Goal: Check status: Check status

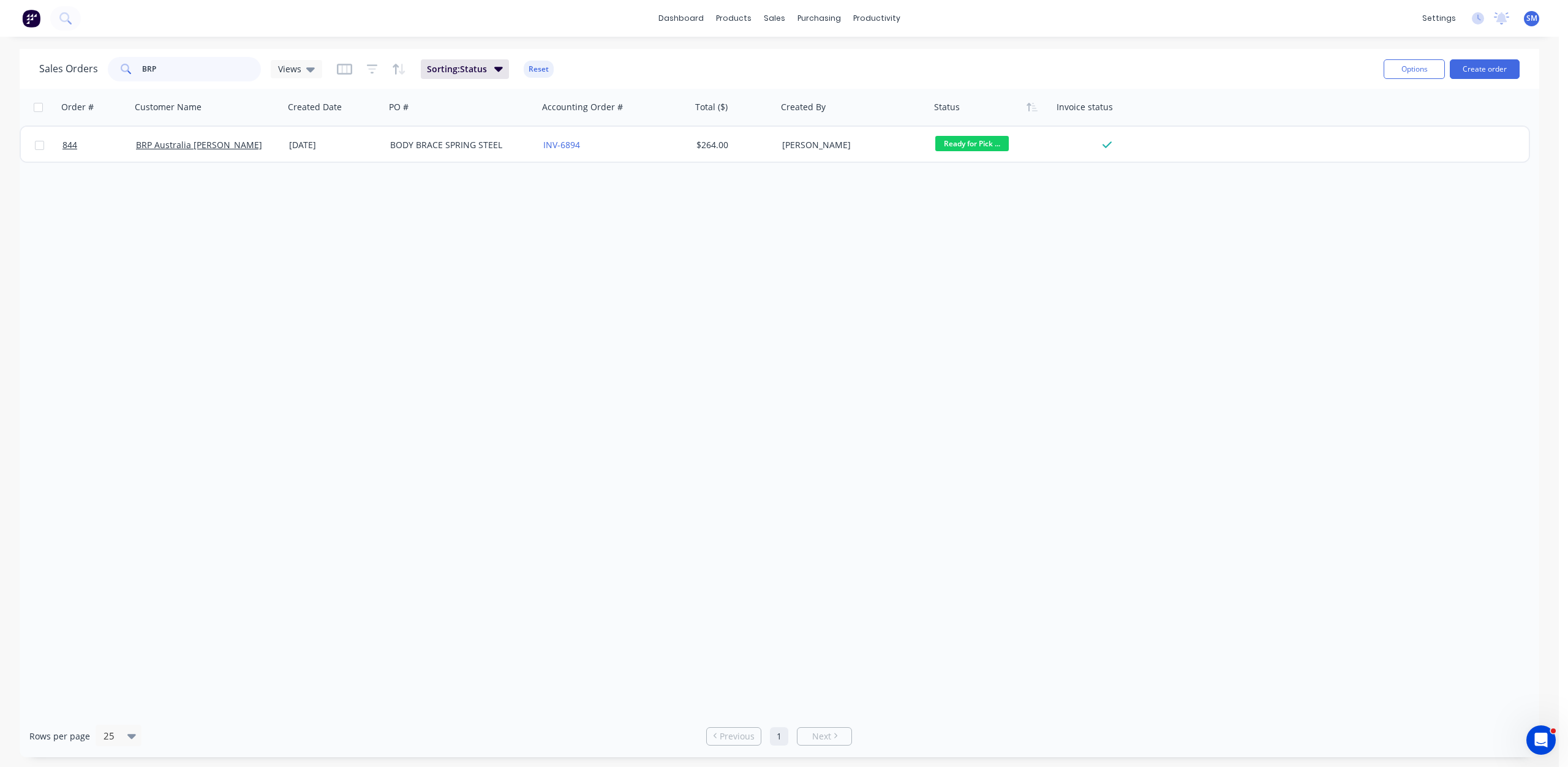
click at [167, 71] on input "BRP" at bounding box center [201, 69] width 119 height 25
type input "B"
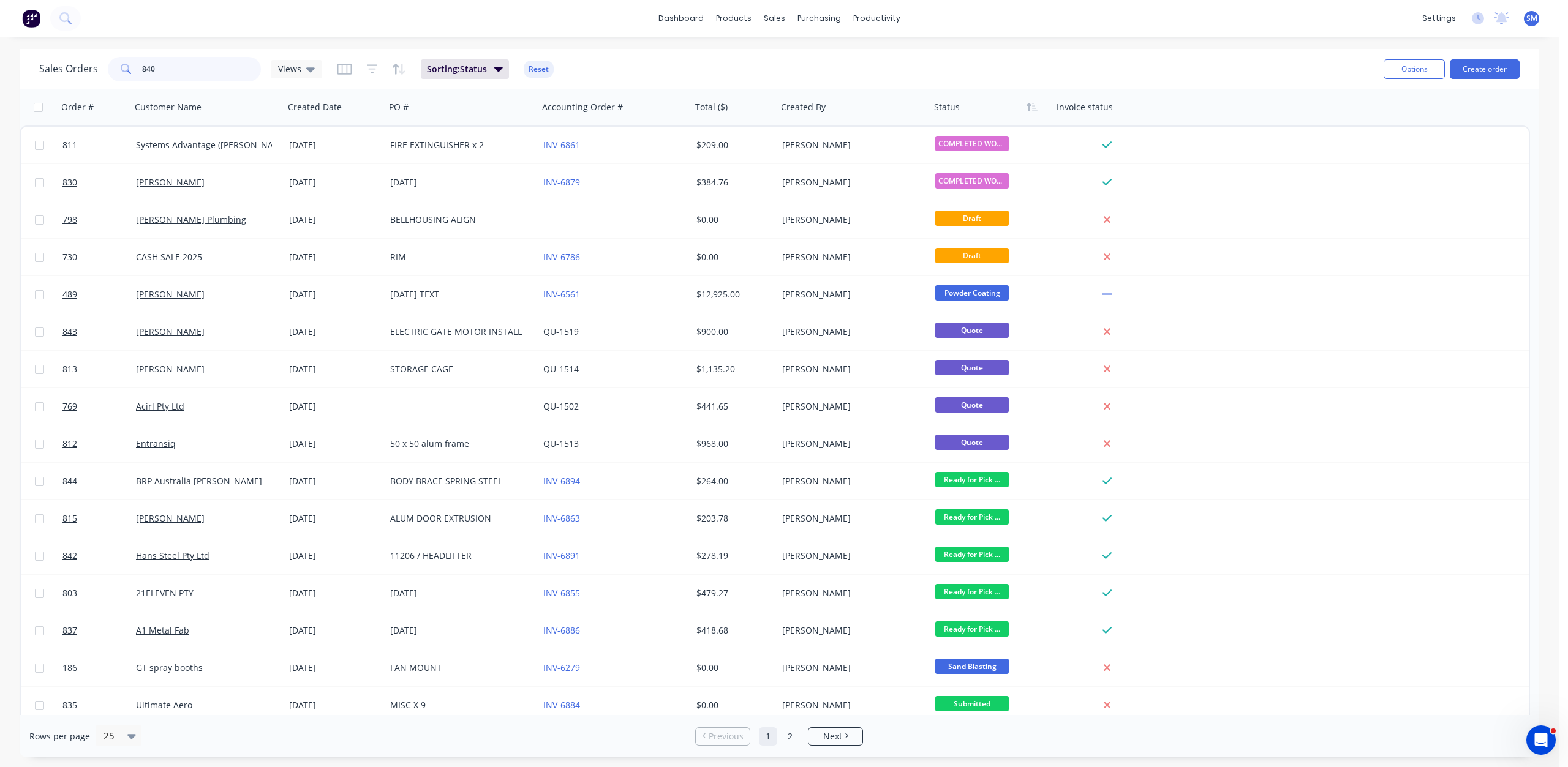
type input "840"
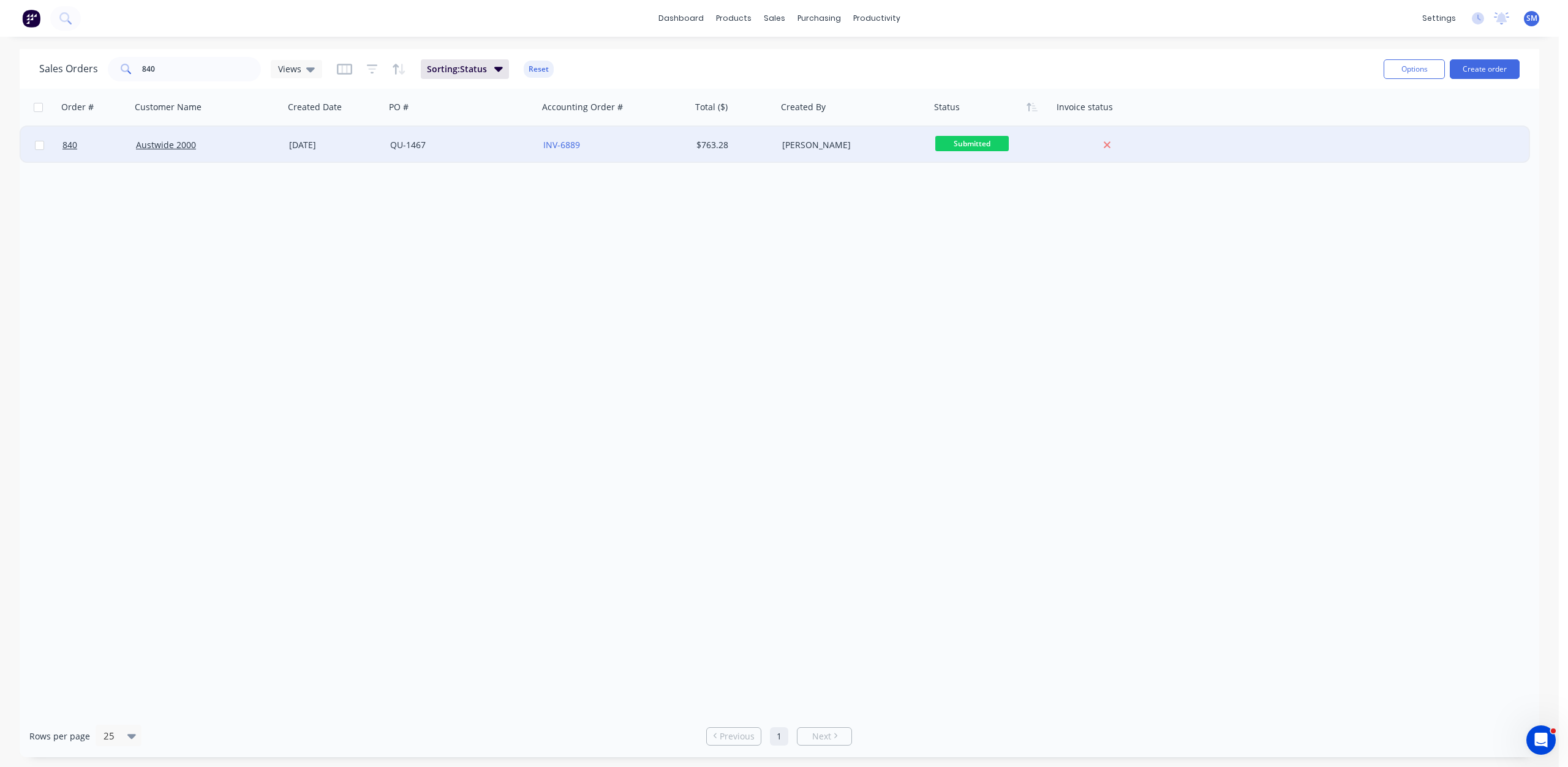
click at [209, 149] on div "Austwide 2000" at bounding box center [204, 145] width 136 height 12
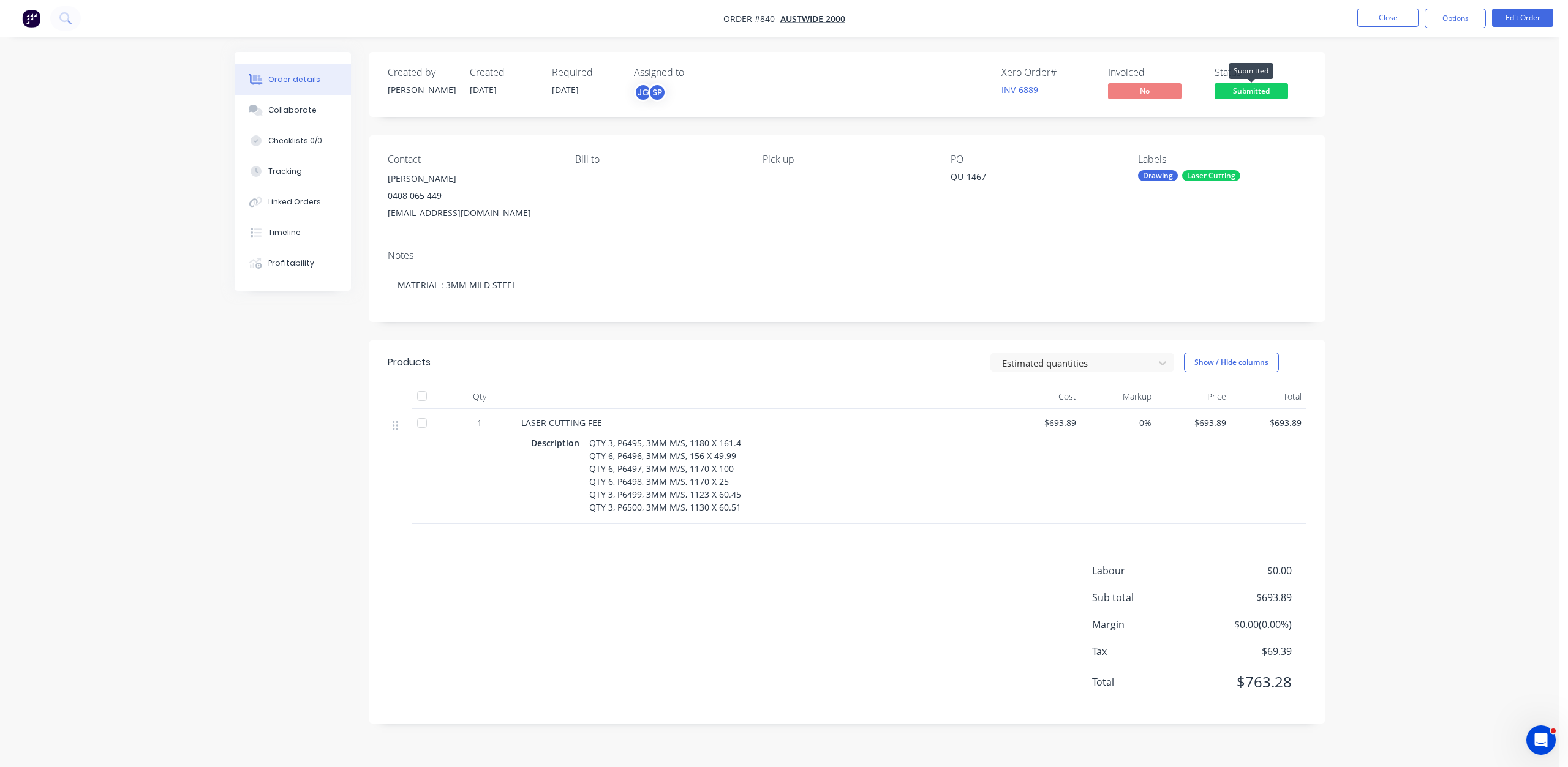
click at [1226, 91] on span "Submitted" at bounding box center [1251, 91] width 74 height 15
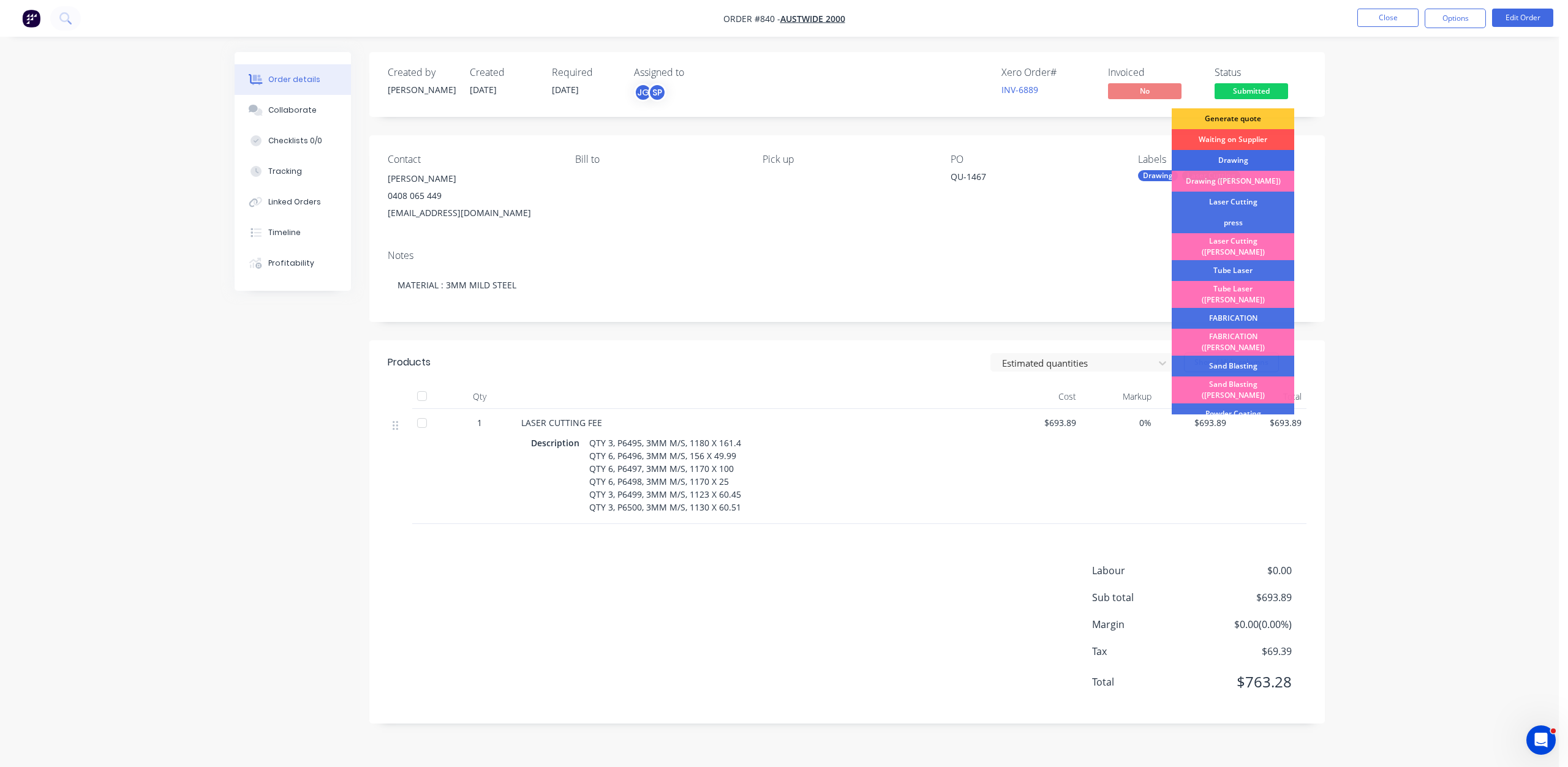
click at [1228, 158] on div "Drawing" at bounding box center [1233, 161] width 122 height 21
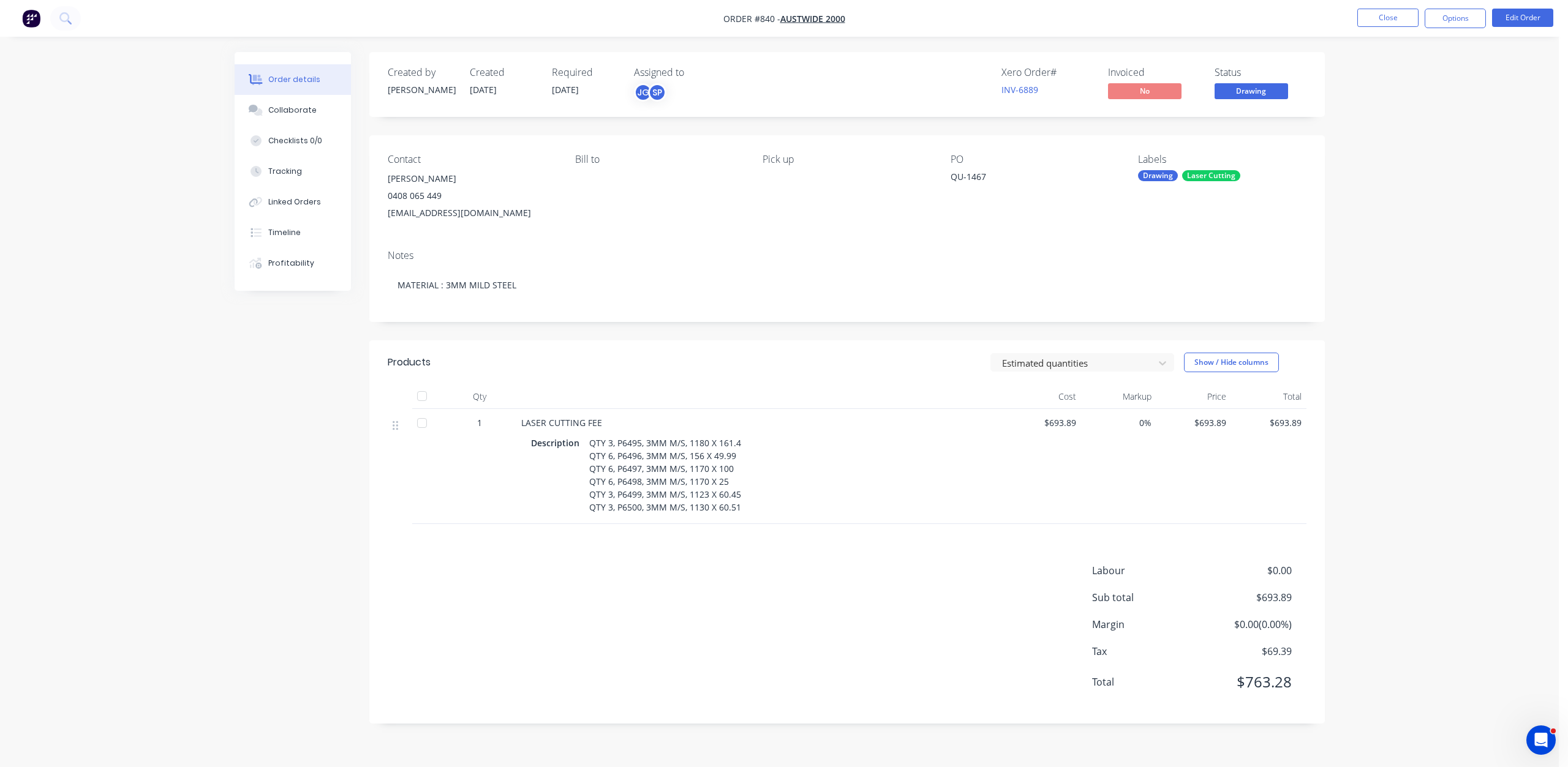
click at [1248, 99] on button "Drawing" at bounding box center [1251, 93] width 74 height 19
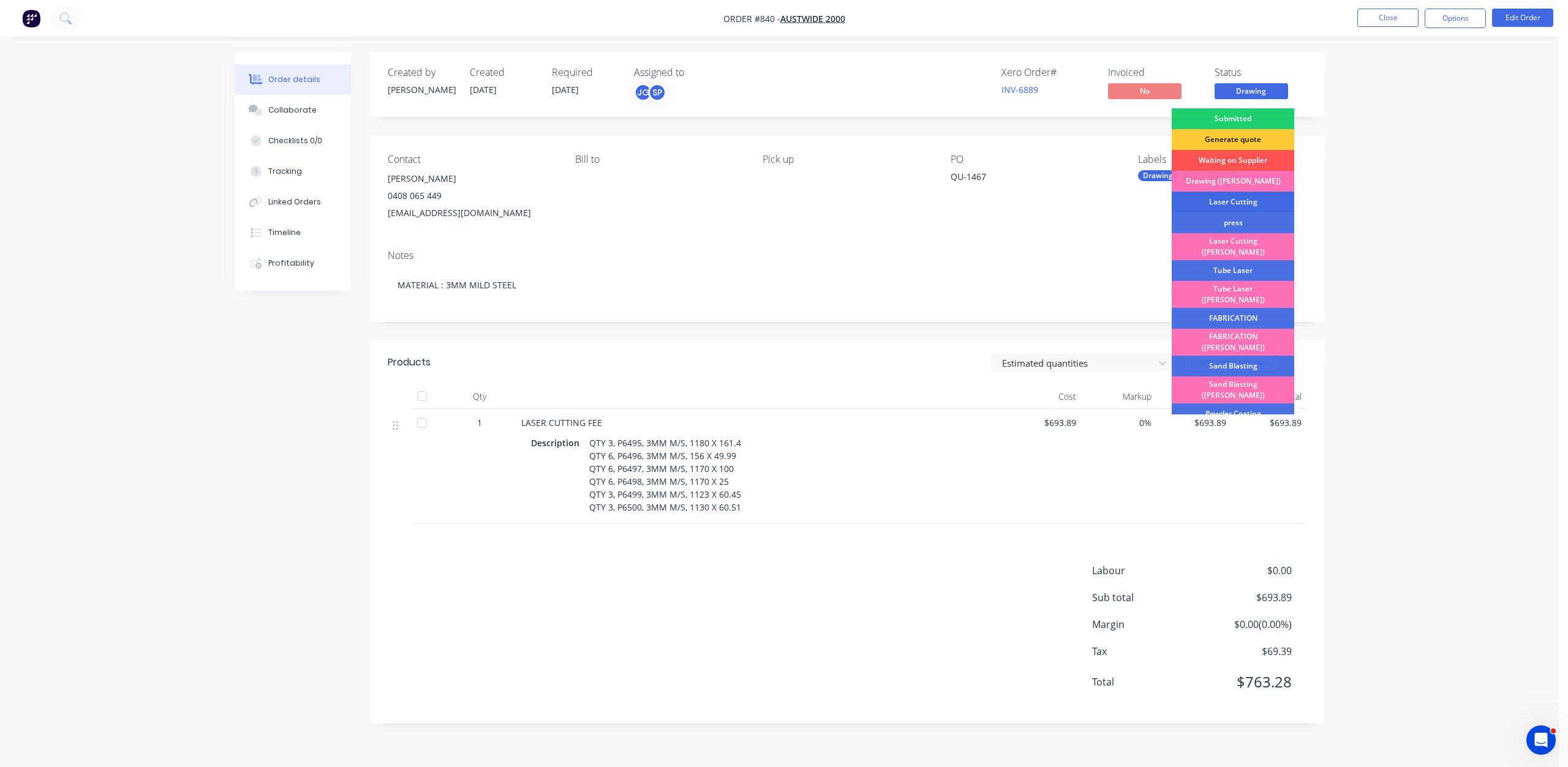
click at [1227, 199] on div "Laser Cutting" at bounding box center [1233, 202] width 122 height 21
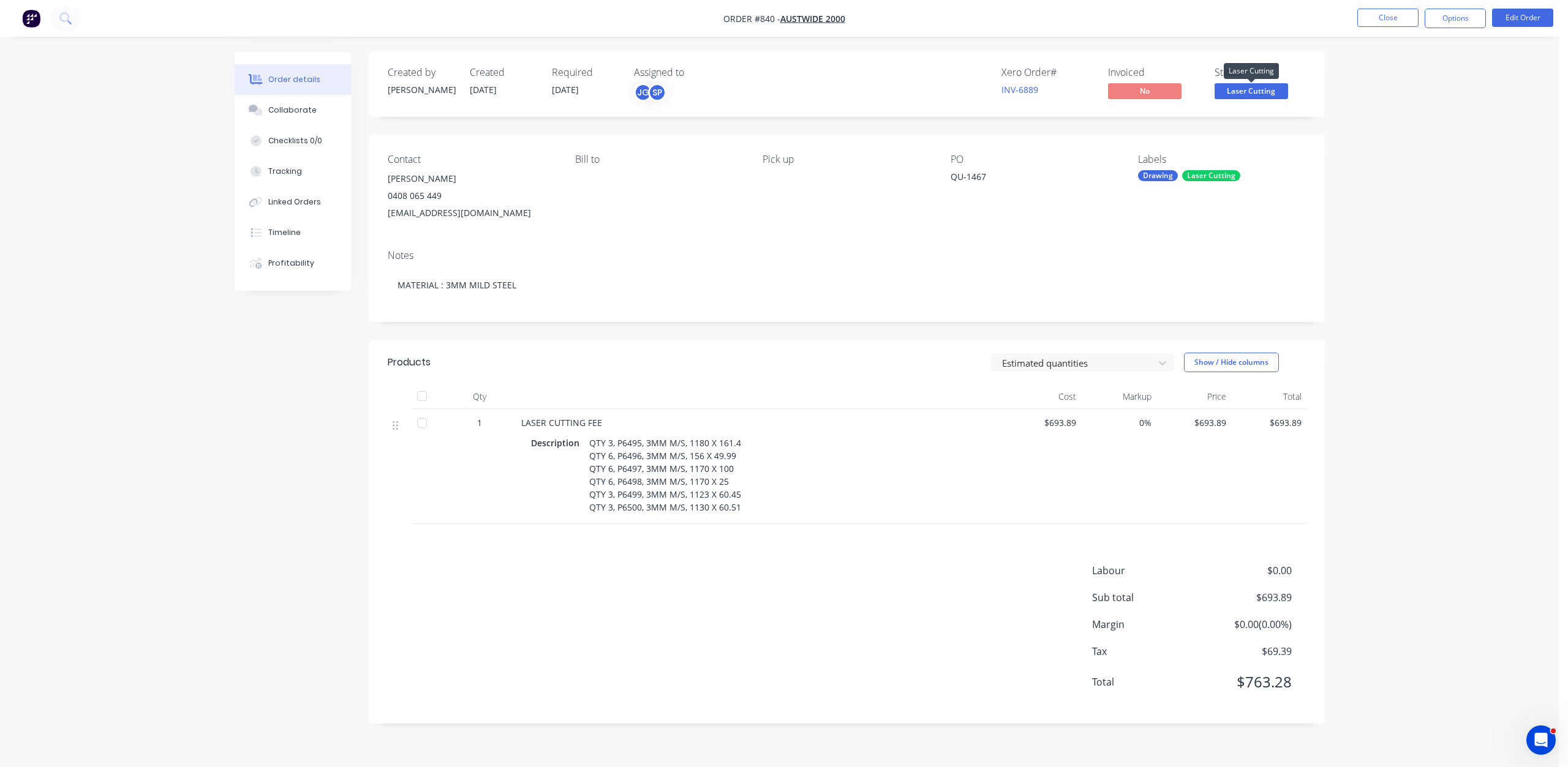
click at [1252, 96] on span "Laser Cutting" at bounding box center [1251, 91] width 74 height 15
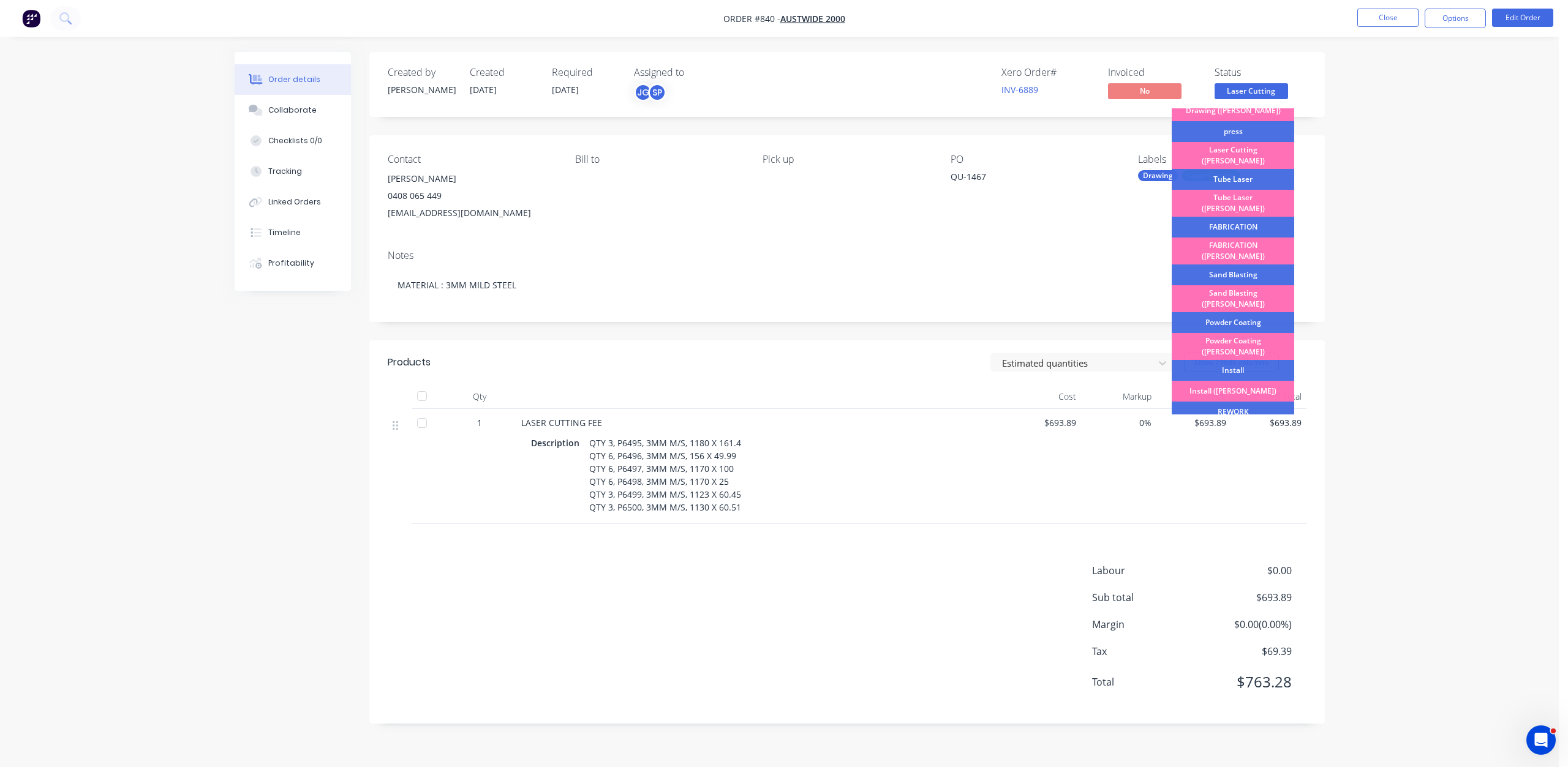
scroll to position [214, 0]
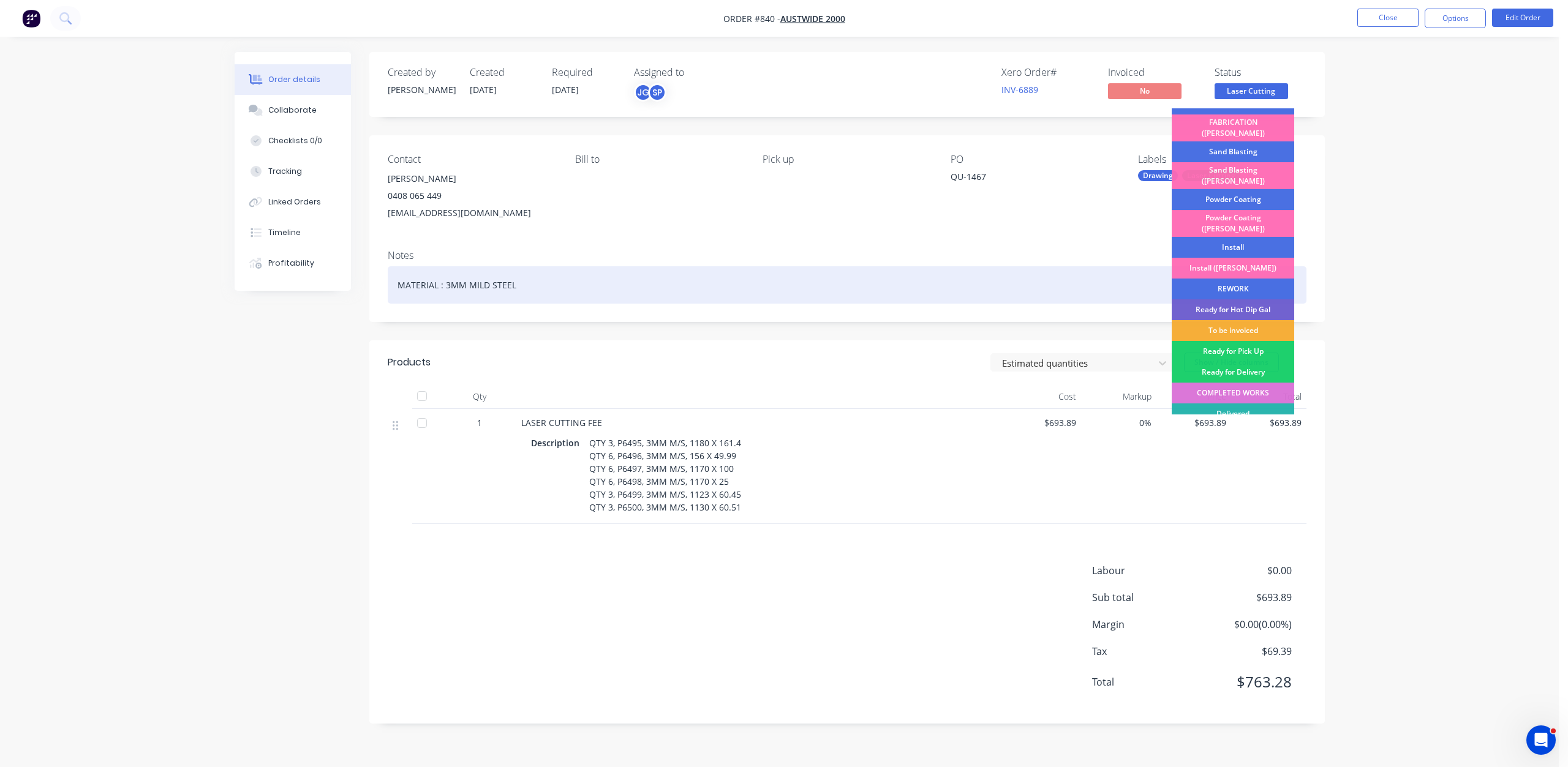
drag, startPoint x: 1234, startPoint y: 301, endPoint x: 1288, endPoint y: 277, distance: 59.1
click at [1235, 320] on div "To be invoiced" at bounding box center [1233, 330] width 122 height 21
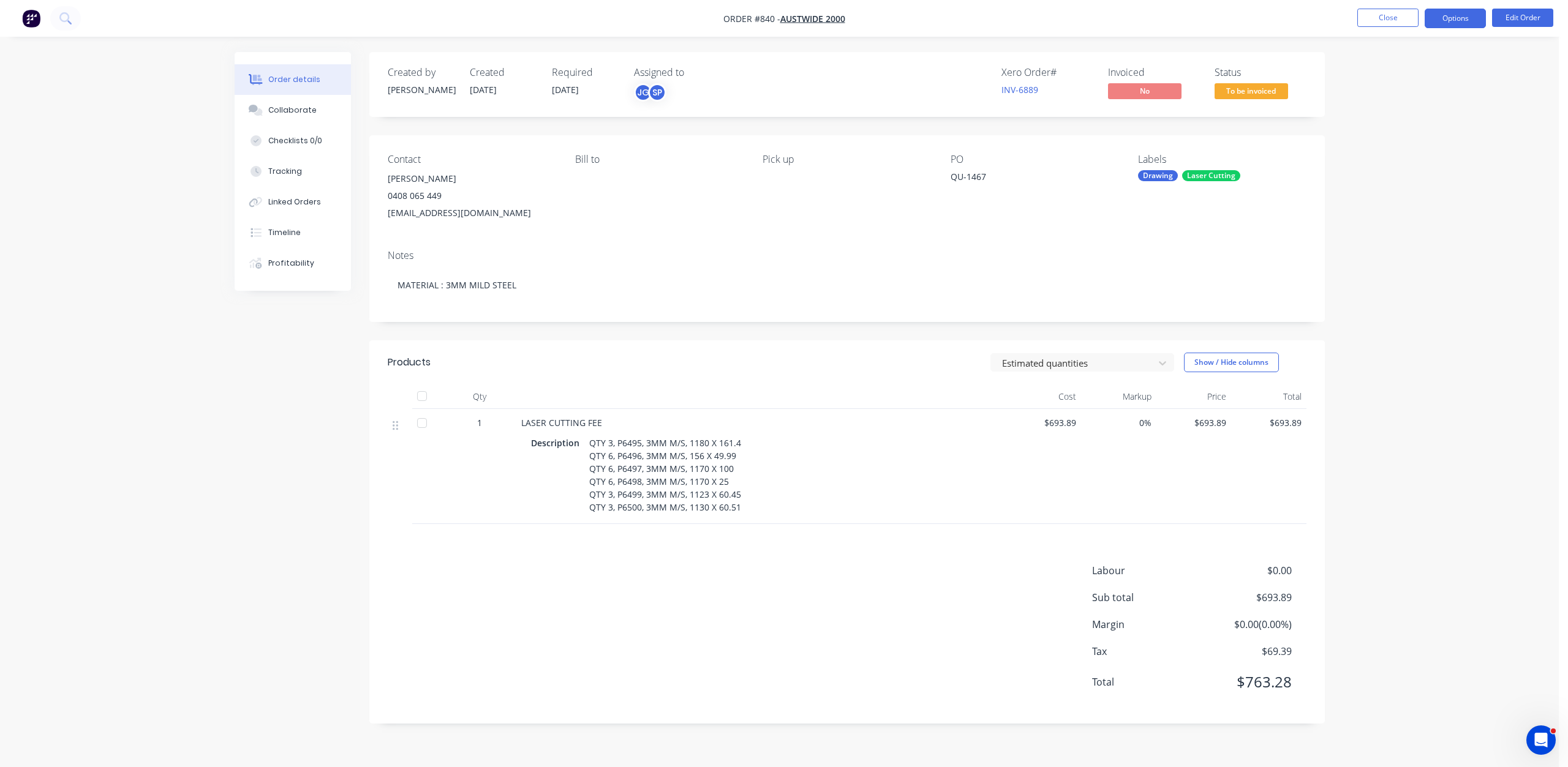
click at [1455, 21] on button "Options" at bounding box center [1455, 19] width 61 height 20
click at [1381, 73] on div "Invoice" at bounding box center [1418, 74] width 112 height 18
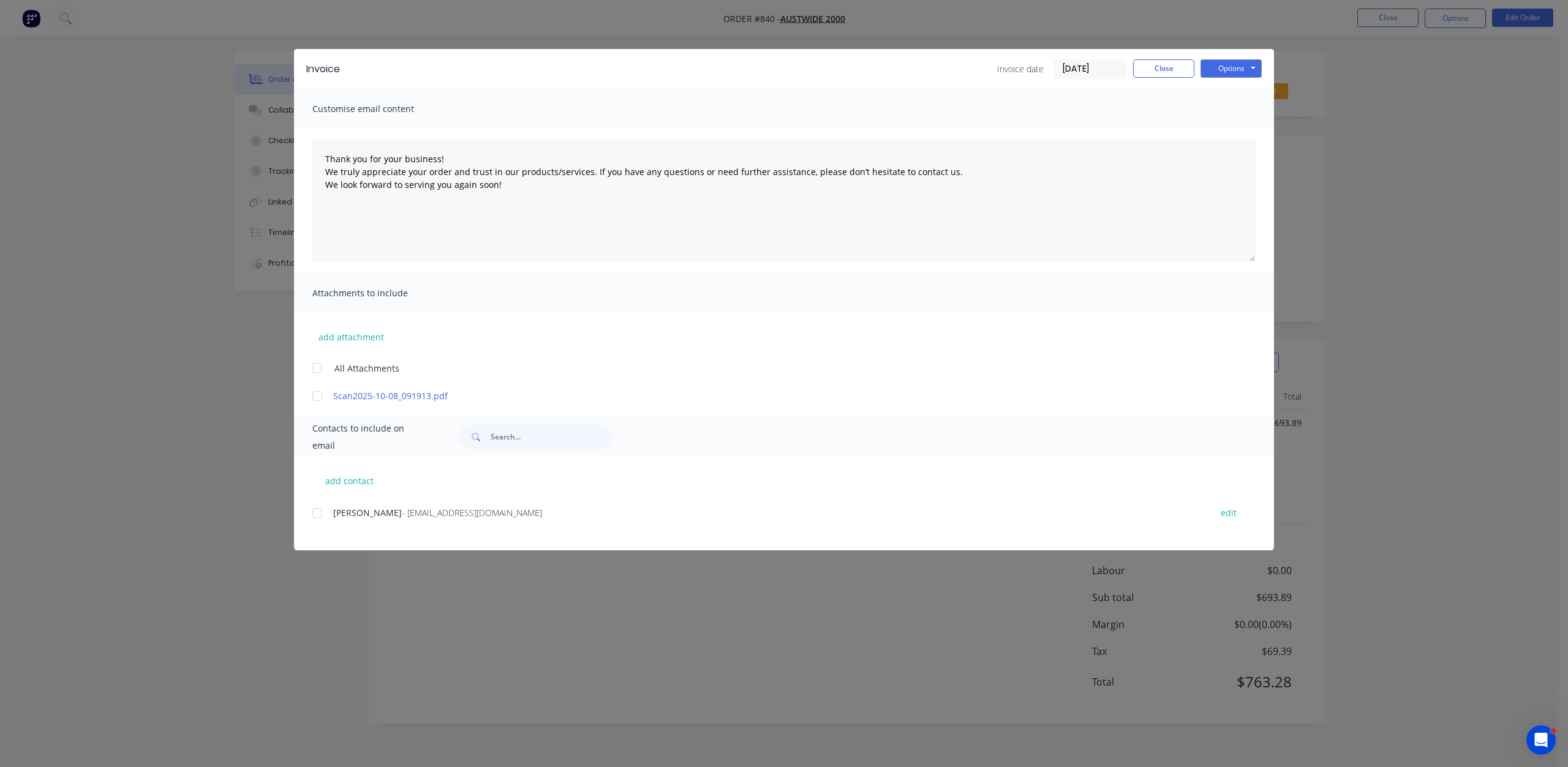
drag, startPoint x: 317, startPoint y: 511, endPoint x: 630, endPoint y: 444, distance: 320.1
click at [318, 511] on div at bounding box center [318, 513] width 25 height 25
click at [1214, 72] on button "Options" at bounding box center [1231, 69] width 61 height 19
click at [1226, 129] on button "Email" at bounding box center [1239, 130] width 78 height 20
type textarea "Thank you for your business! We truly appreciate your order and trust in our pr…"
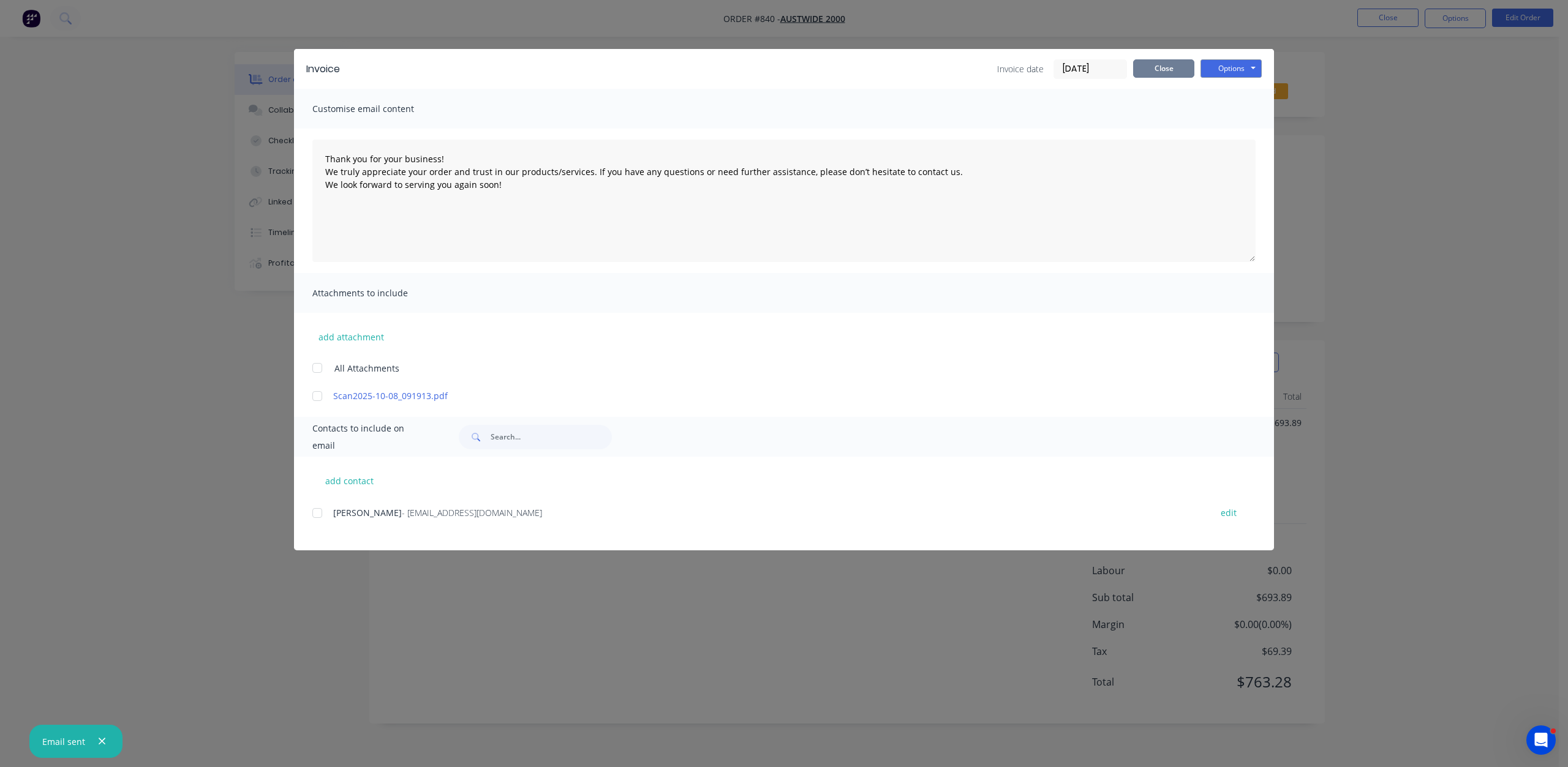
click at [1170, 71] on button "Close" at bounding box center [1163, 69] width 61 height 19
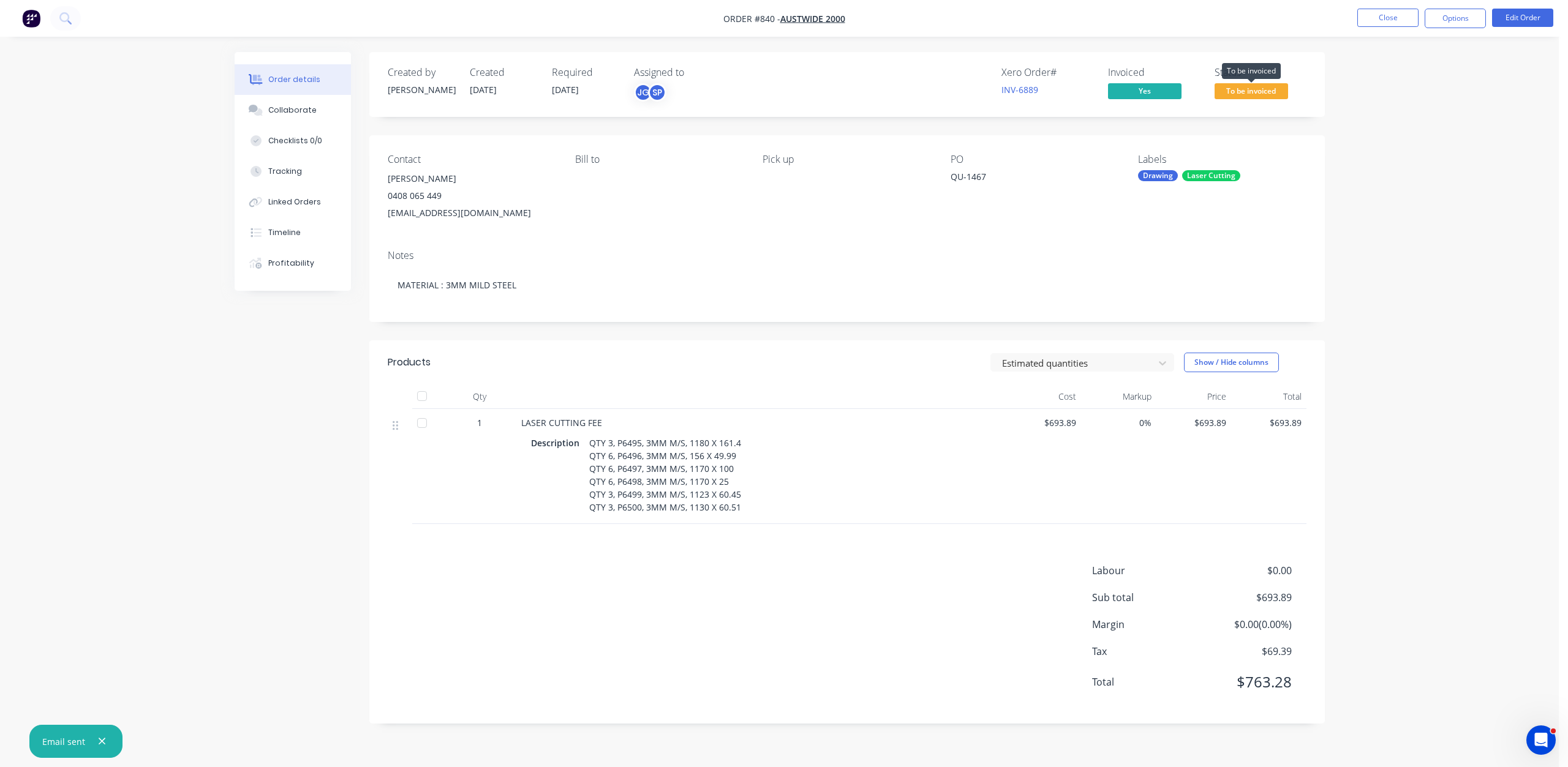
click at [1248, 91] on span "To be invoiced" at bounding box center [1251, 91] width 74 height 15
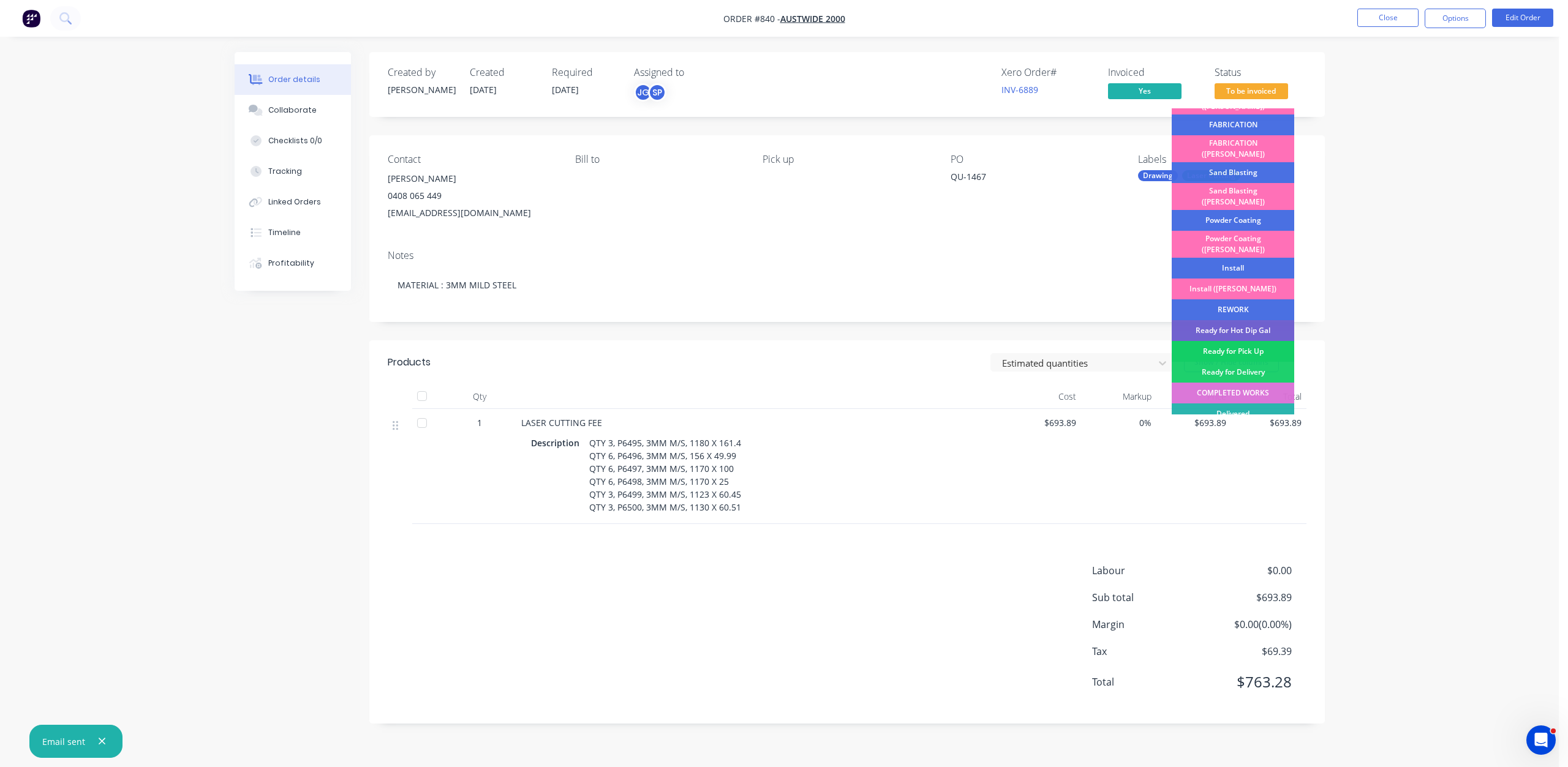
click at [1236, 341] on div "Ready for Pick Up" at bounding box center [1233, 351] width 122 height 21
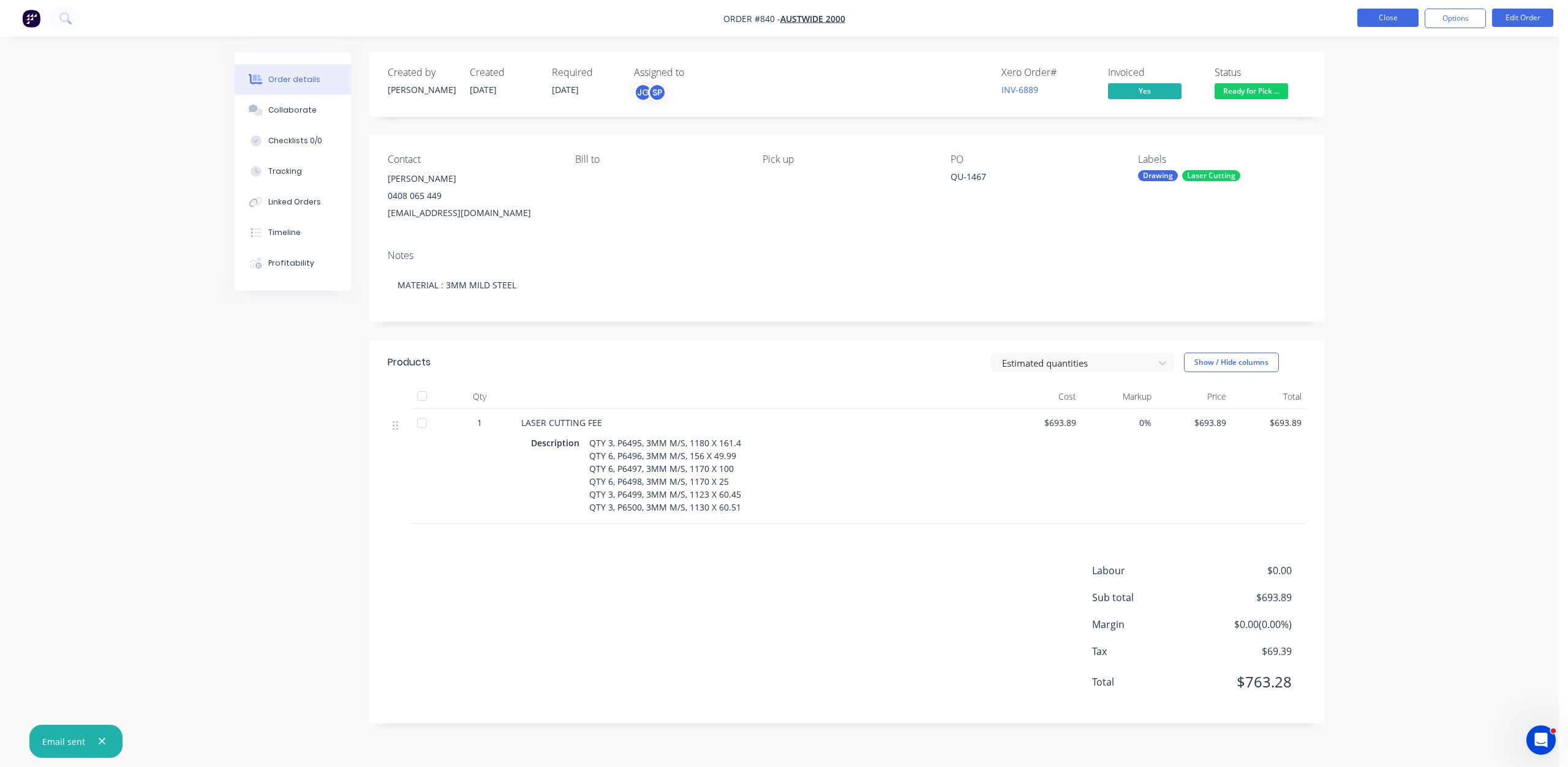
click at [1378, 21] on button "Close" at bounding box center [1388, 18] width 61 height 19
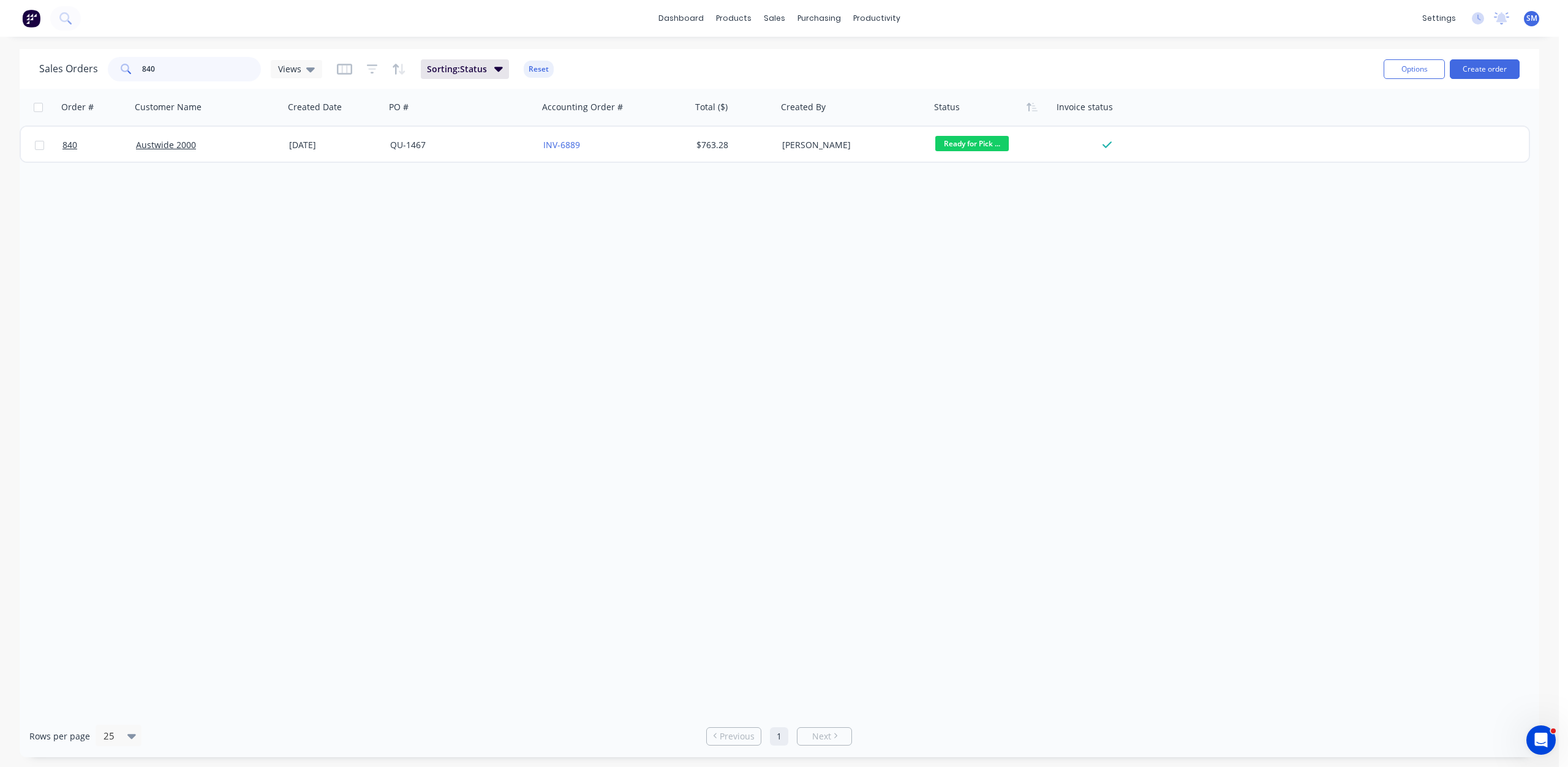
click at [105, 71] on div "Sales Orders 840 Views" at bounding box center [180, 69] width 283 height 25
type input "HANS"
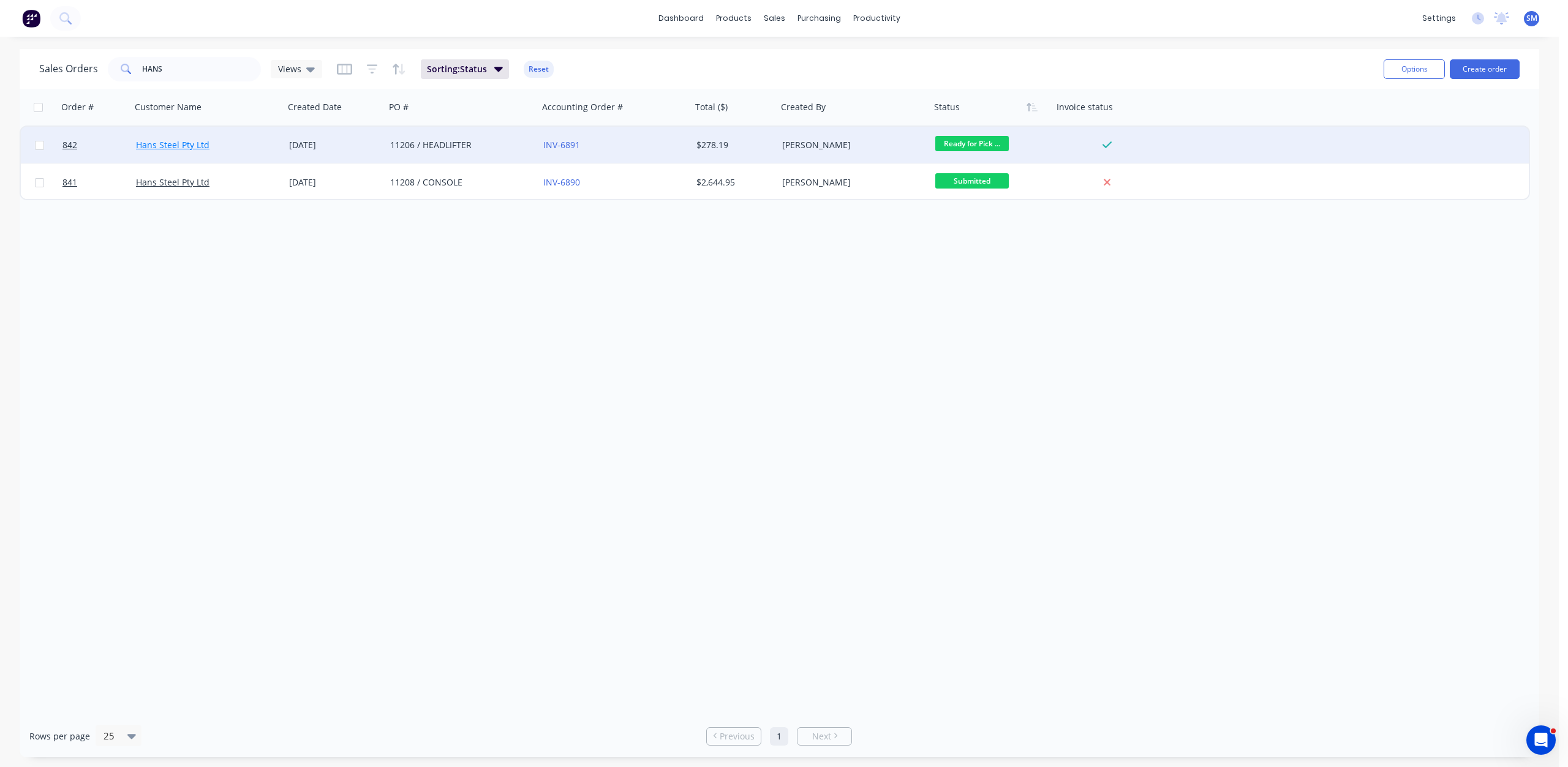
click at [177, 140] on link "Hans Steel Pty Ltd" at bounding box center [172, 145] width 74 height 12
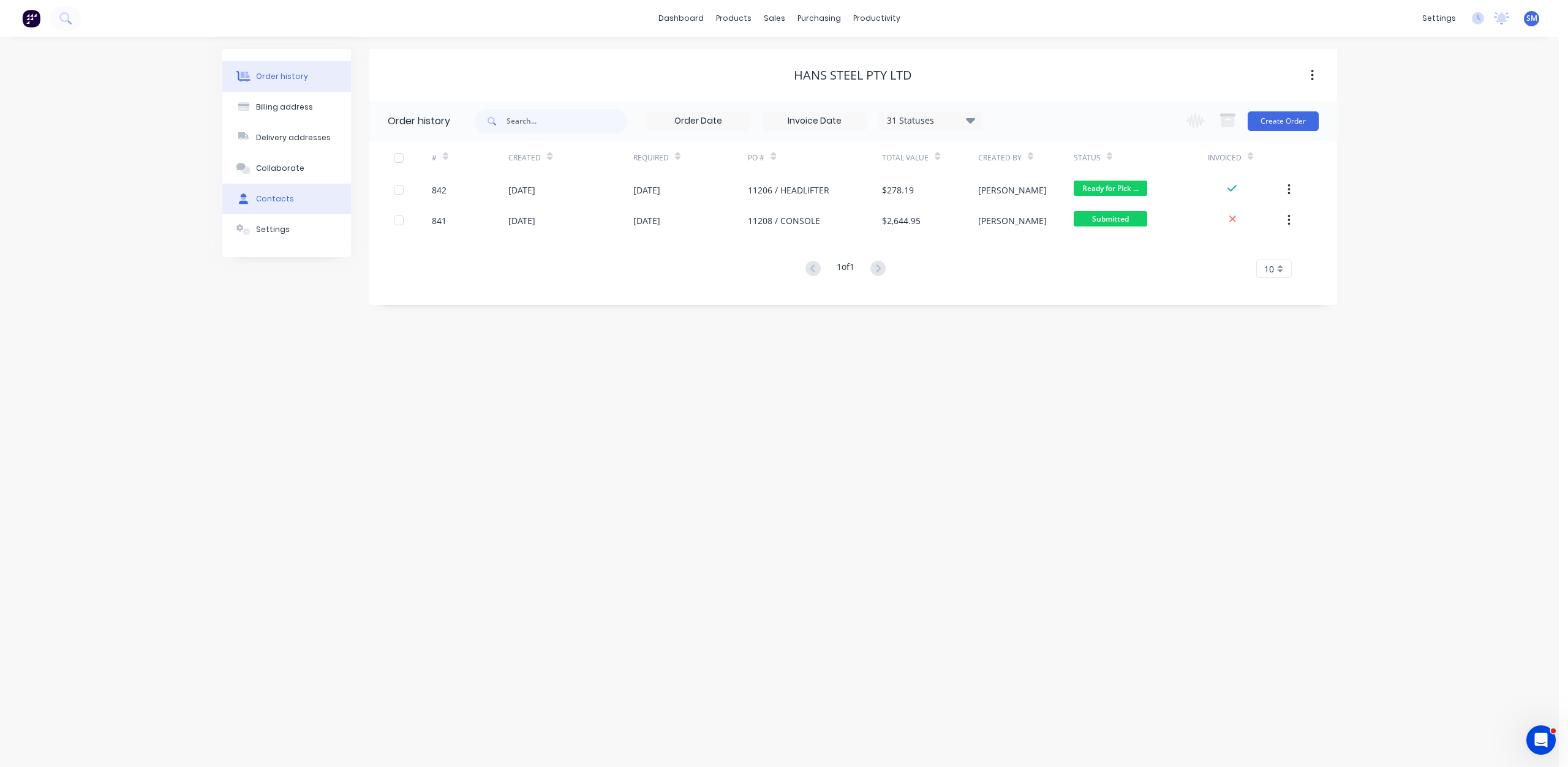
click at [282, 197] on div "Contacts" at bounding box center [274, 199] width 38 height 11
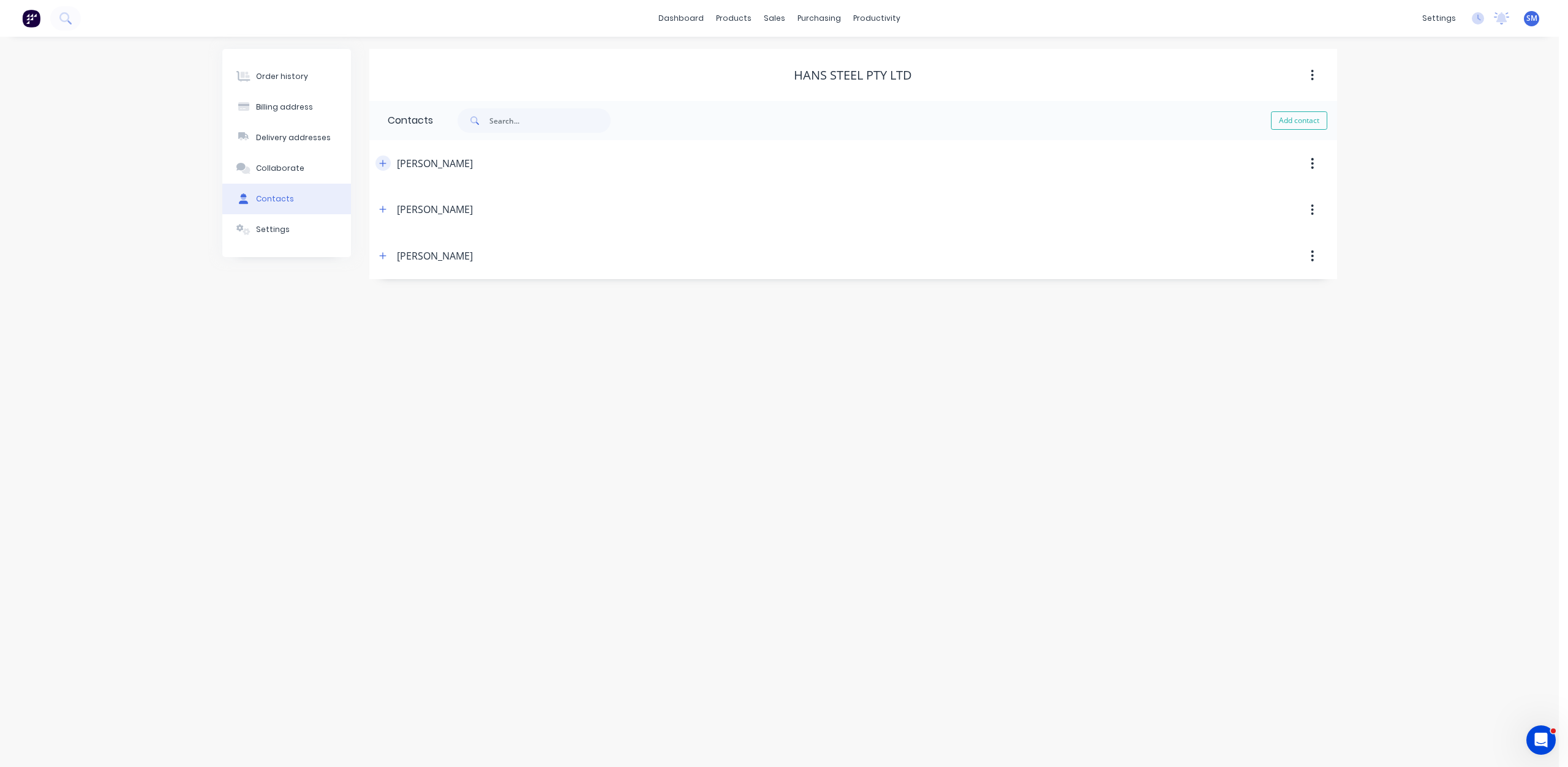
click at [384, 167] on icon "button" at bounding box center [383, 164] width 7 height 9
click at [769, 17] on div "sales" at bounding box center [774, 19] width 34 height 19
click at [814, 62] on div "Sales Orders" at bounding box center [820, 59] width 50 height 11
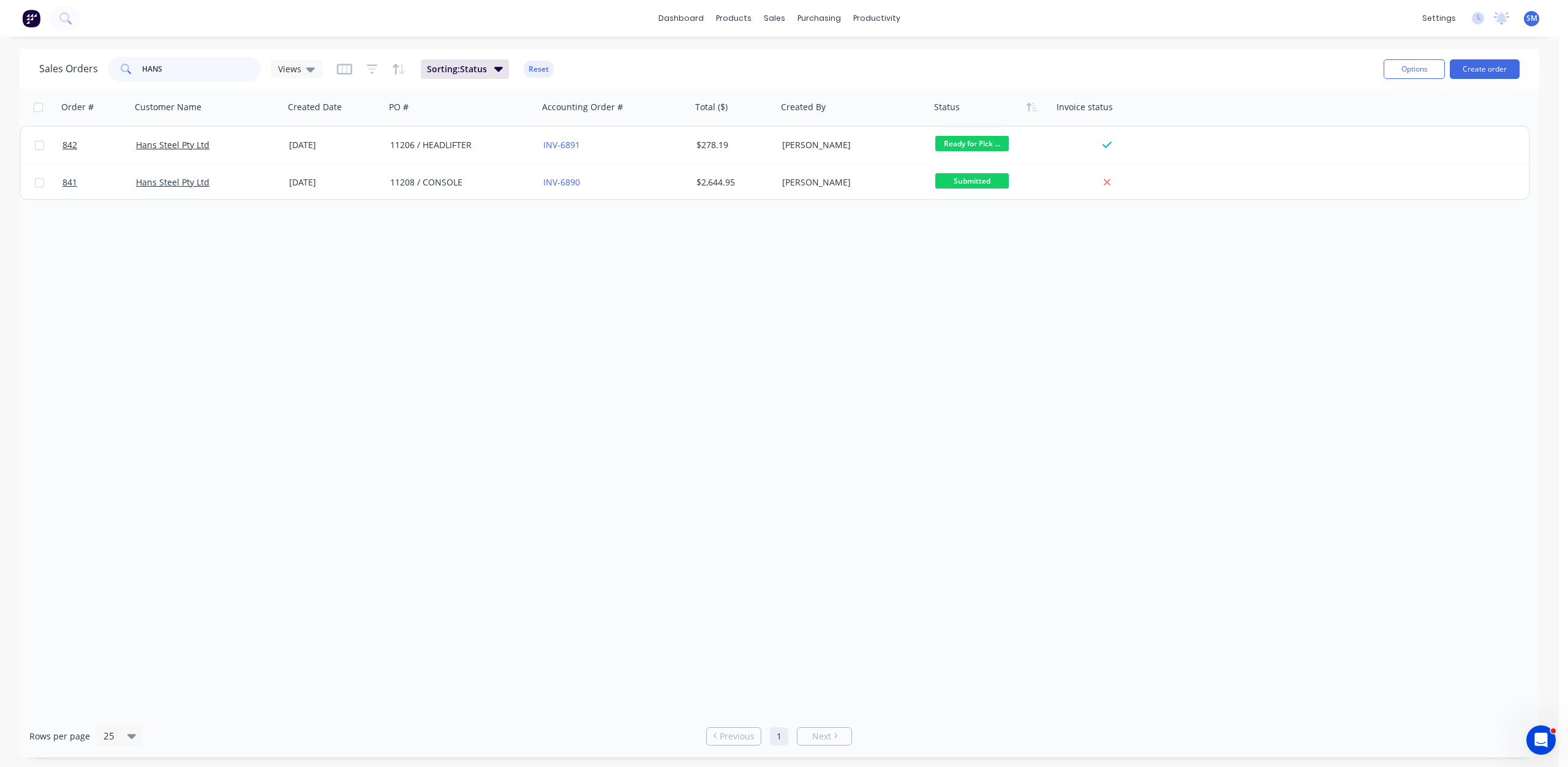
drag, startPoint x: 166, startPoint y: 74, endPoint x: 101, endPoint y: 70, distance: 65.1
click at [102, 70] on div "Sales Orders HANS Views" at bounding box center [180, 69] width 283 height 25
type input "AUS"
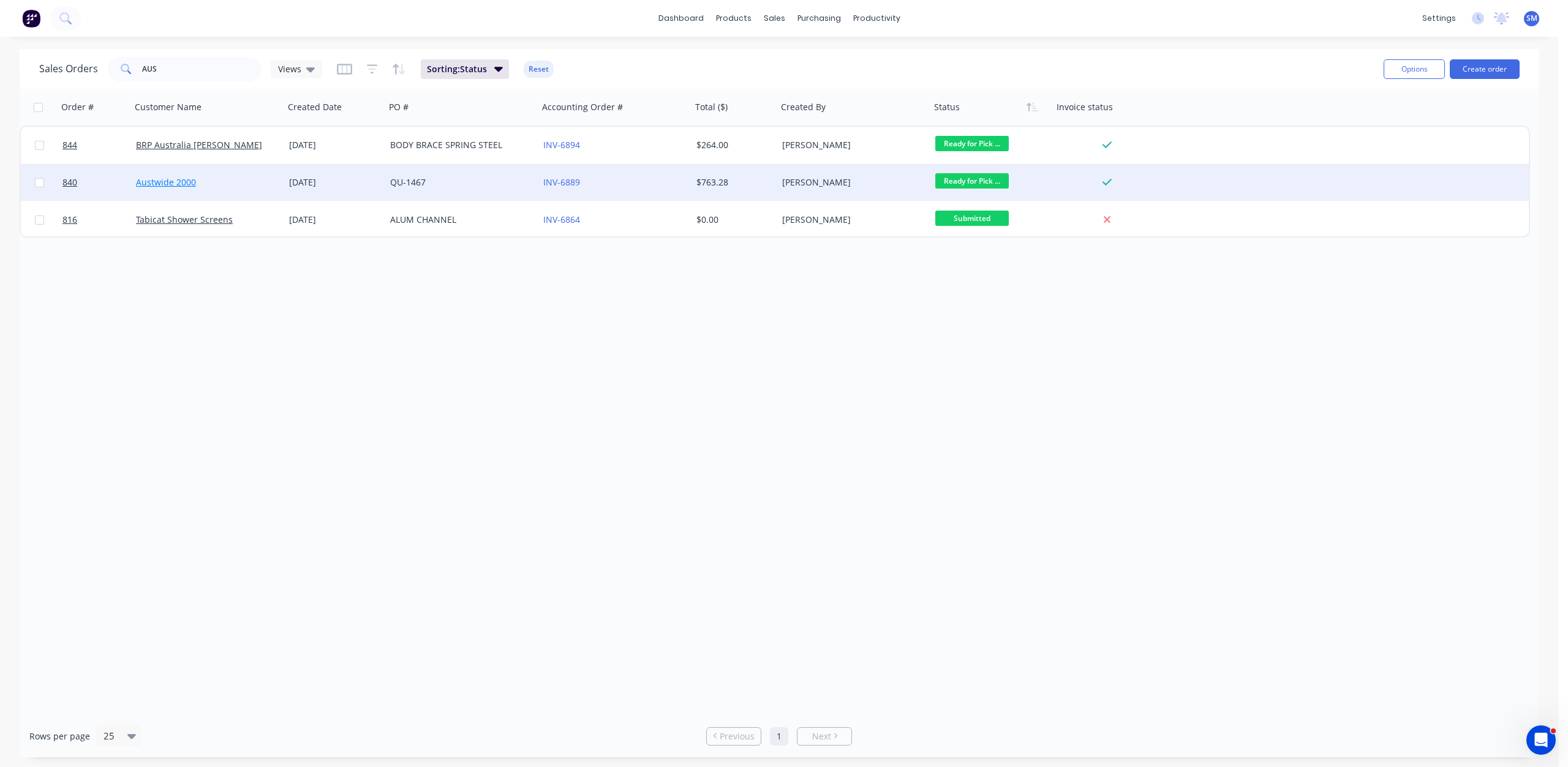
click at [169, 183] on link "Austwide 2000" at bounding box center [166, 182] width 60 height 12
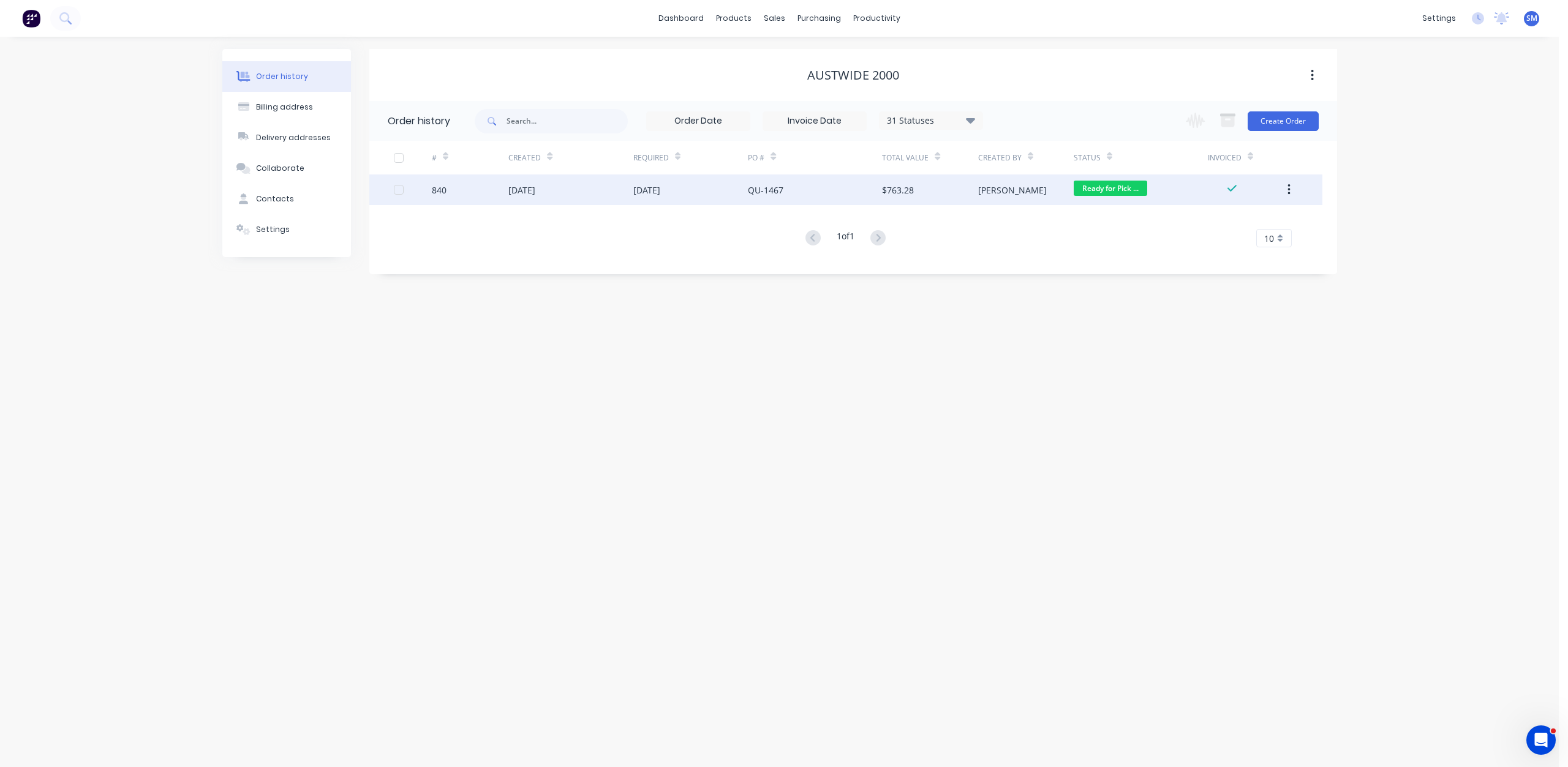
click at [615, 189] on div "[DATE]" at bounding box center [570, 190] width 124 height 31
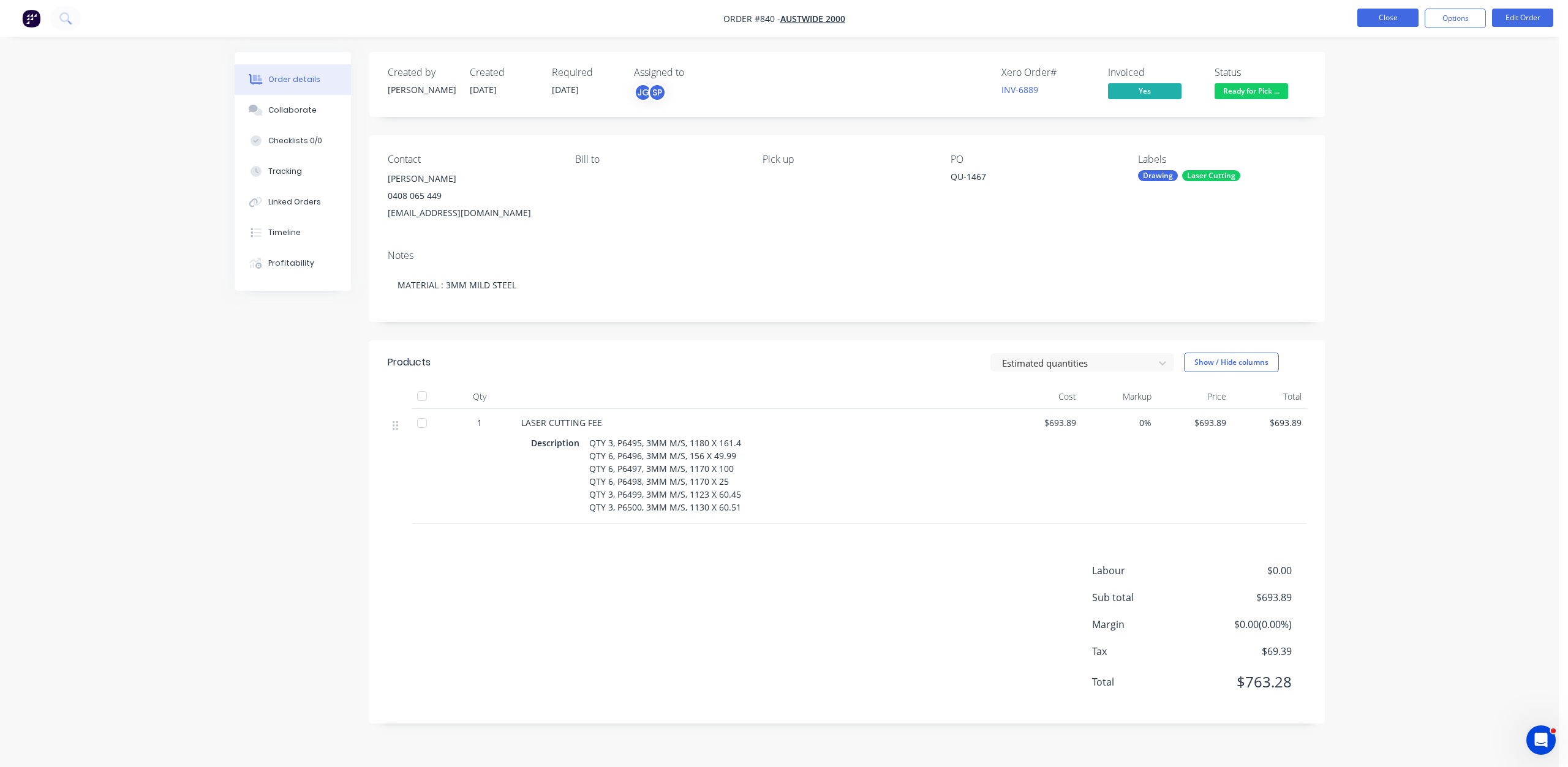
click at [1393, 17] on button "Close" at bounding box center [1388, 18] width 61 height 19
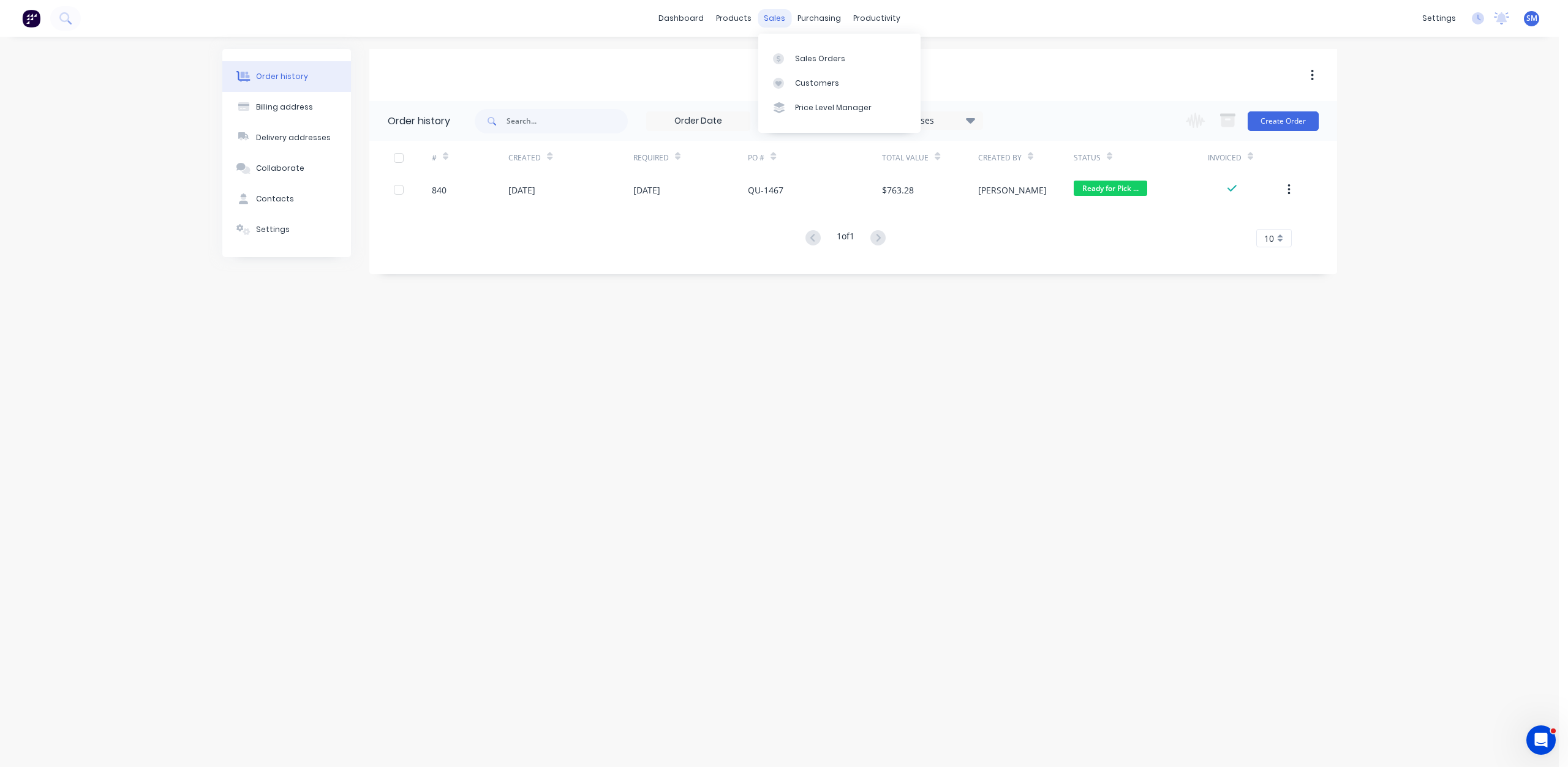
click at [776, 17] on div "sales" at bounding box center [774, 19] width 34 height 19
click at [811, 89] on link "Customers" at bounding box center [839, 83] width 162 height 25
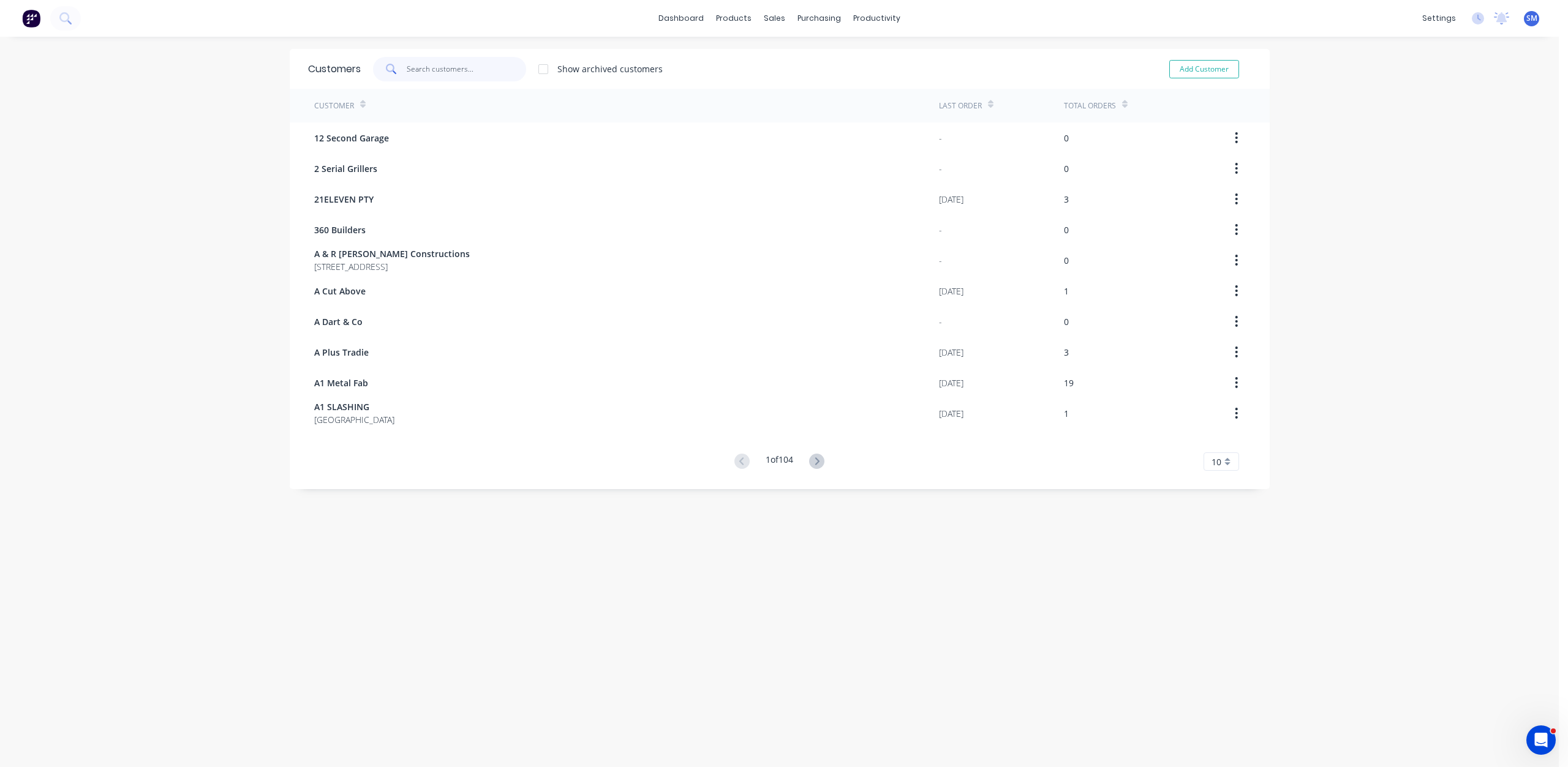
click at [415, 67] on input "text" at bounding box center [466, 69] width 119 height 25
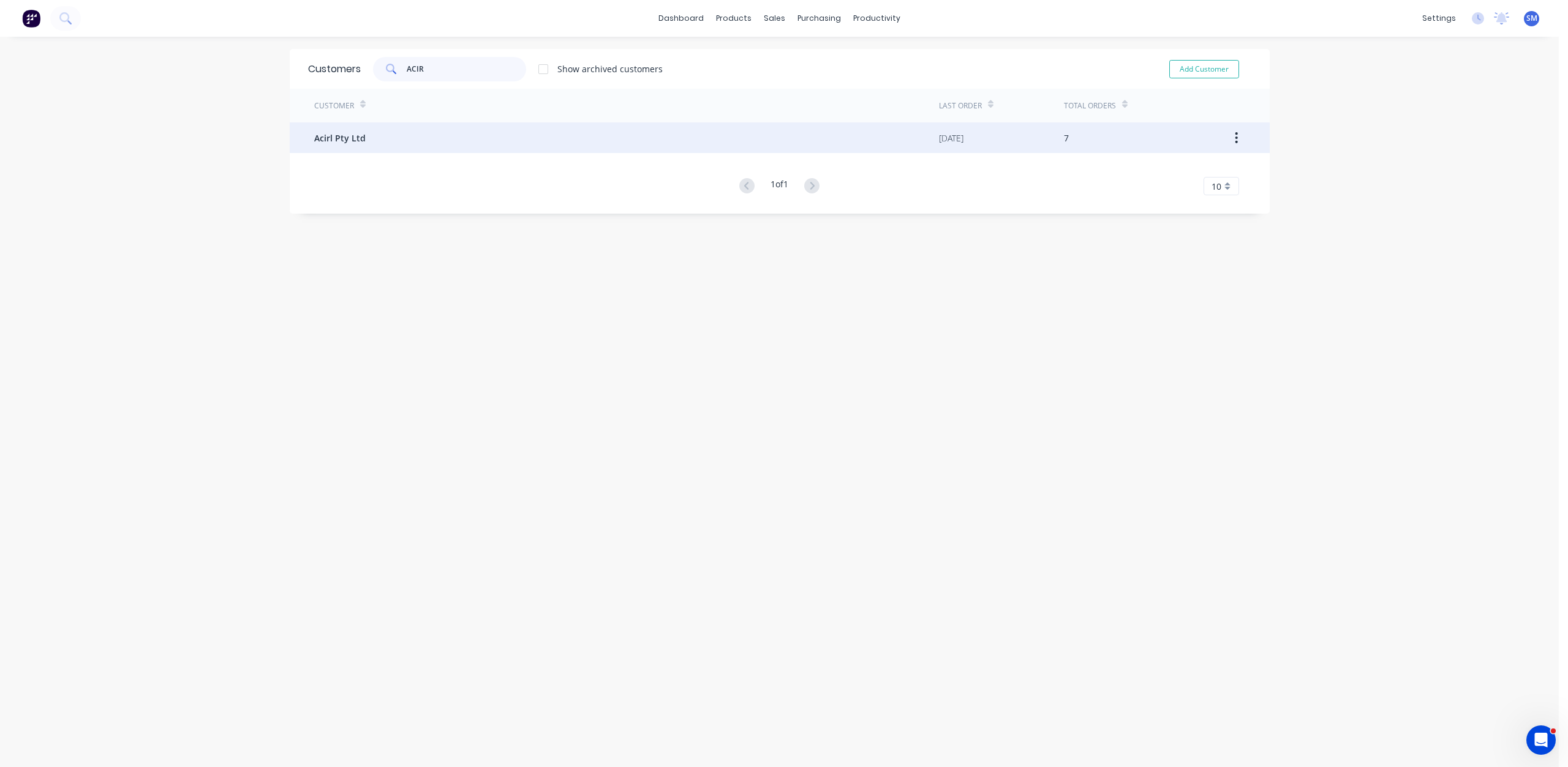
type input "ACIR"
click at [328, 142] on span "Acirl Pty Ltd" at bounding box center [340, 138] width 51 height 13
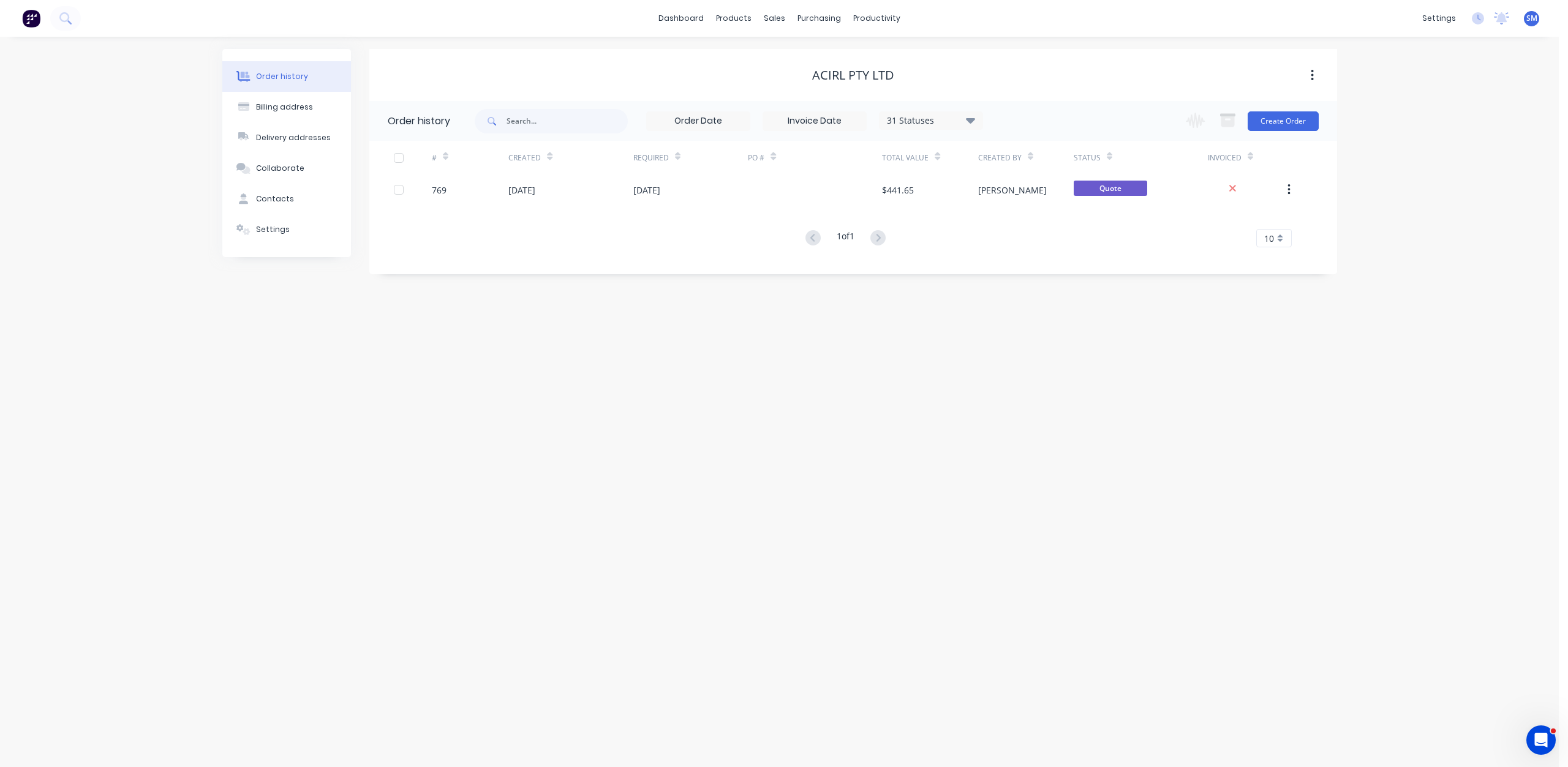
click at [948, 122] on div "31 Statuses" at bounding box center [930, 120] width 103 height 14
click at [991, 290] on div "Archived" at bounding box center [956, 293] width 153 height 25
click at [1032, 286] on label at bounding box center [1032, 286] width 0 height 0
click at [1032, 295] on input "checkbox" at bounding box center [1037, 291] width 10 height 12
checkbox input "true"
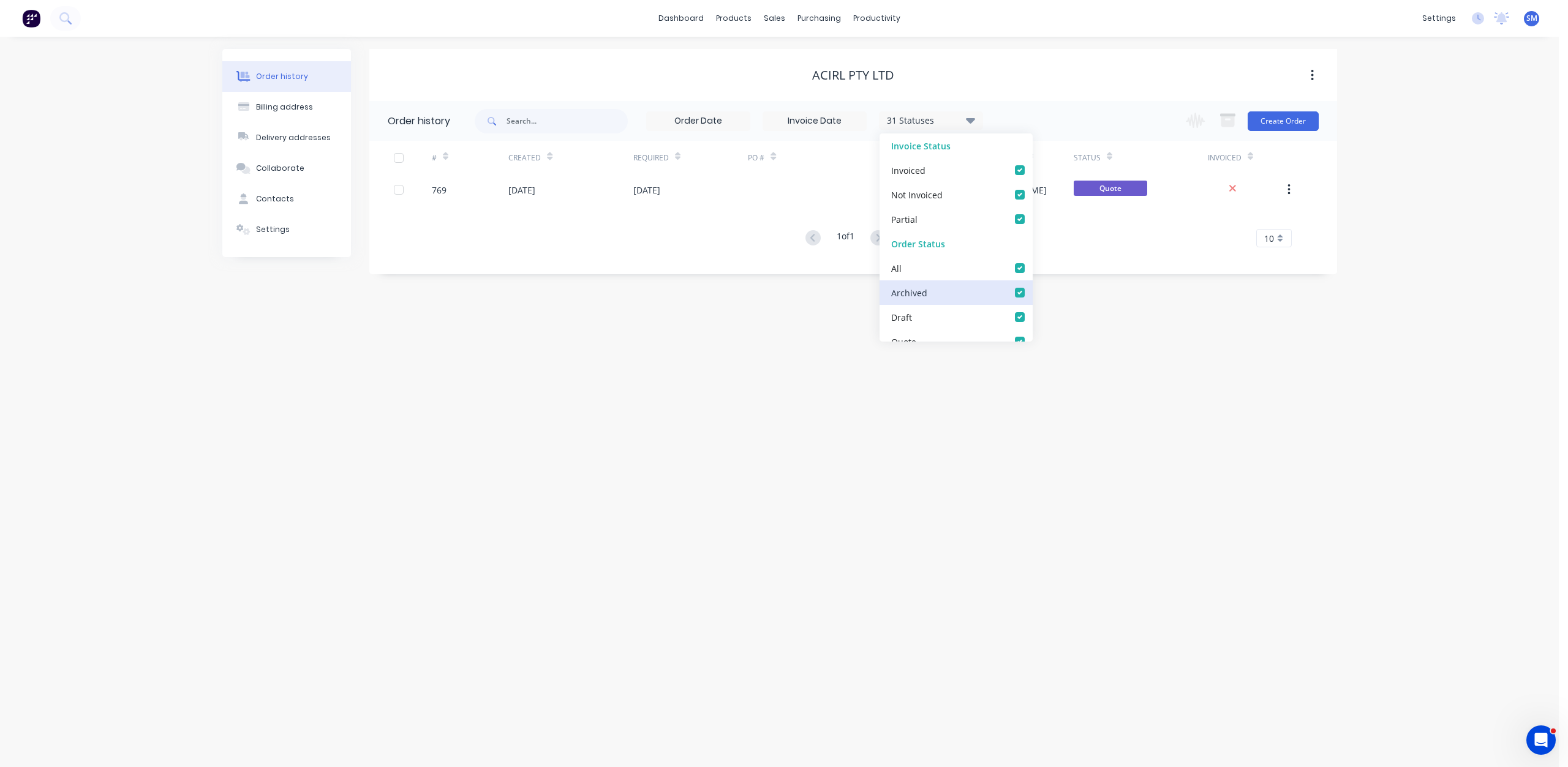
checkbox input "true"
click at [748, 221] on div "# Created Required PO # Total Value Created By Status Invoiced 769 [DATE] [DATE…" at bounding box center [846, 194] width 953 height 106
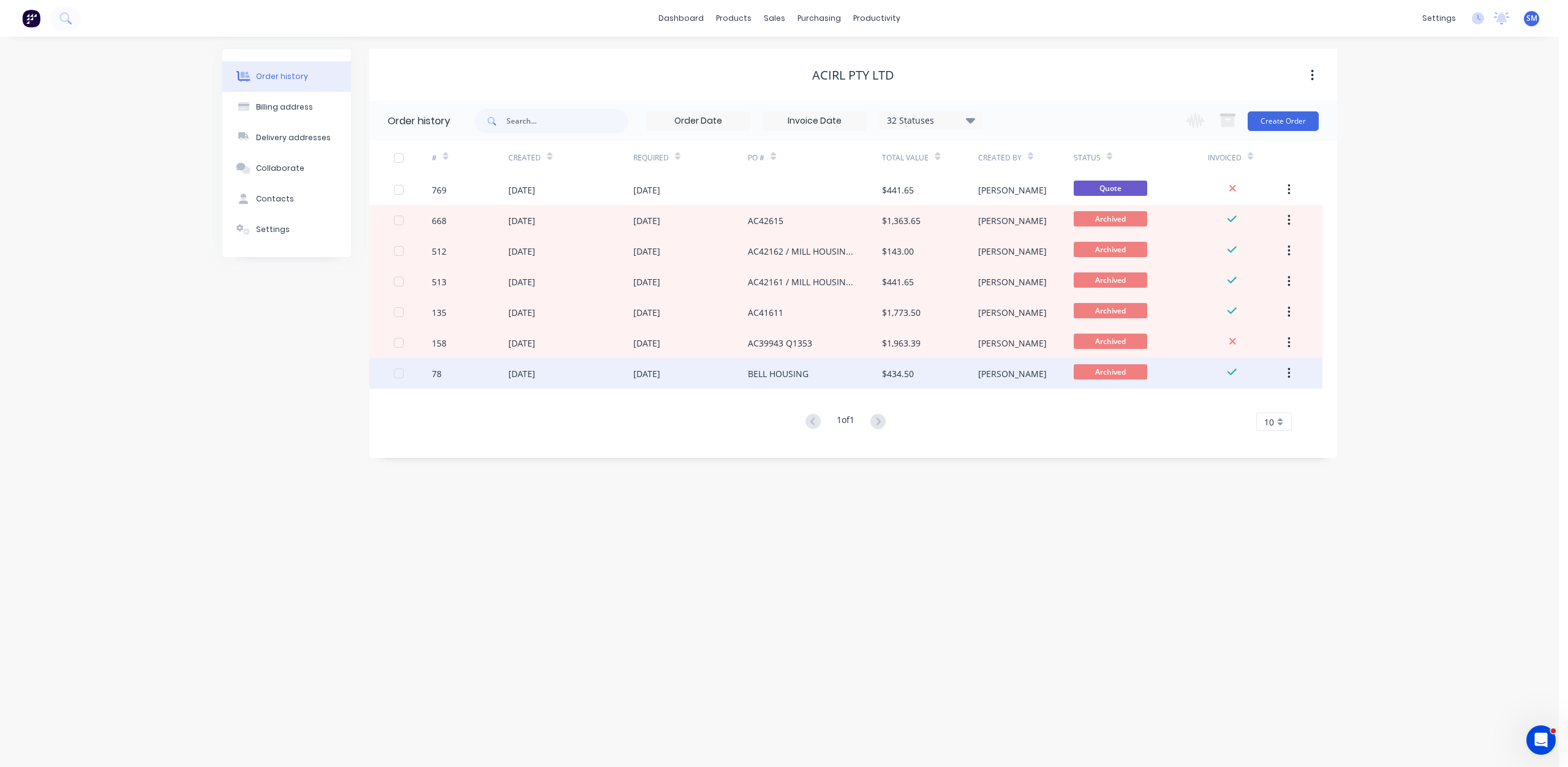
click at [698, 378] on div "[DATE]" at bounding box center [691, 374] width 115 height 31
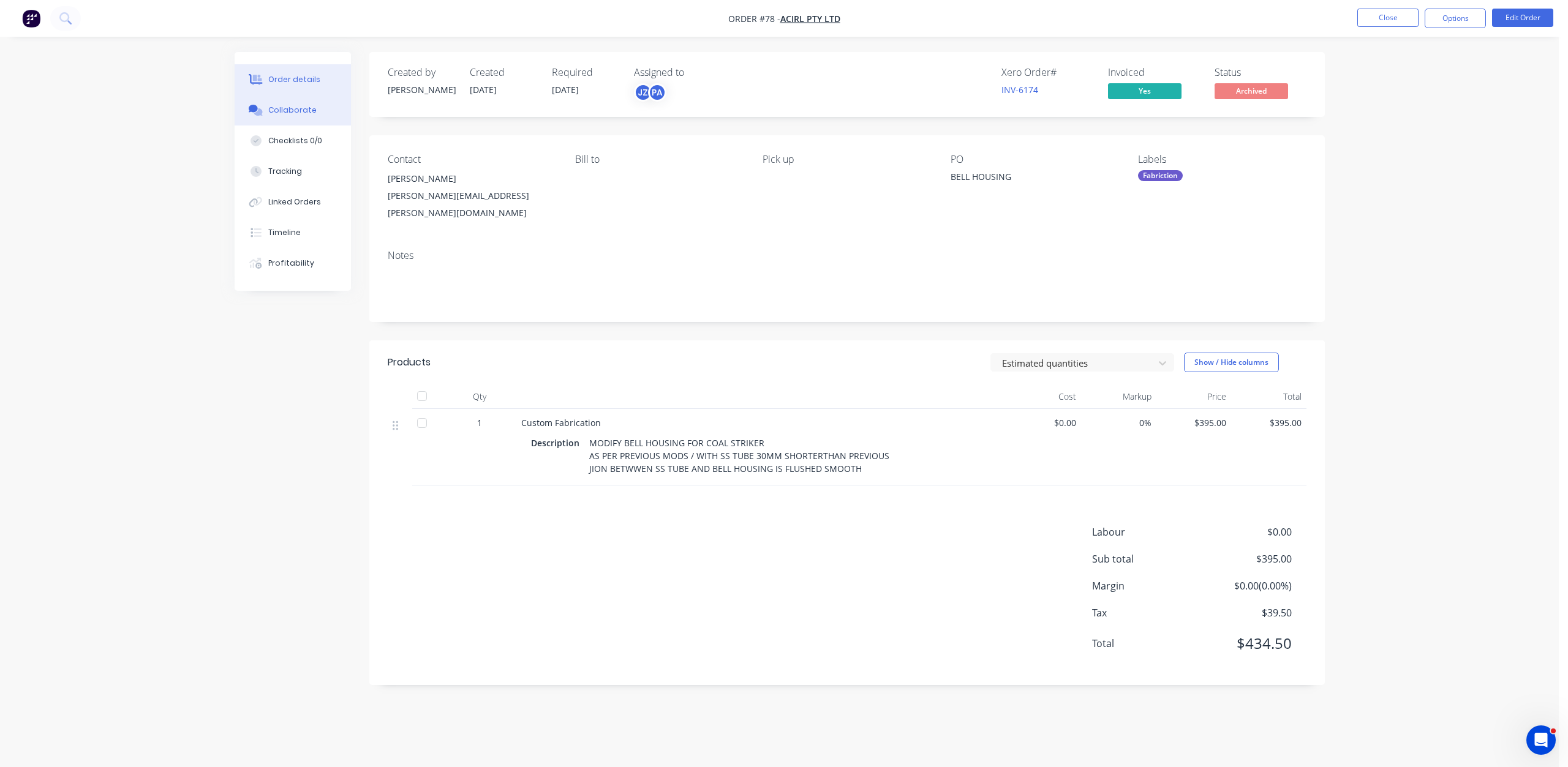
click at [282, 104] on button "Collaborate" at bounding box center [293, 111] width 116 height 31
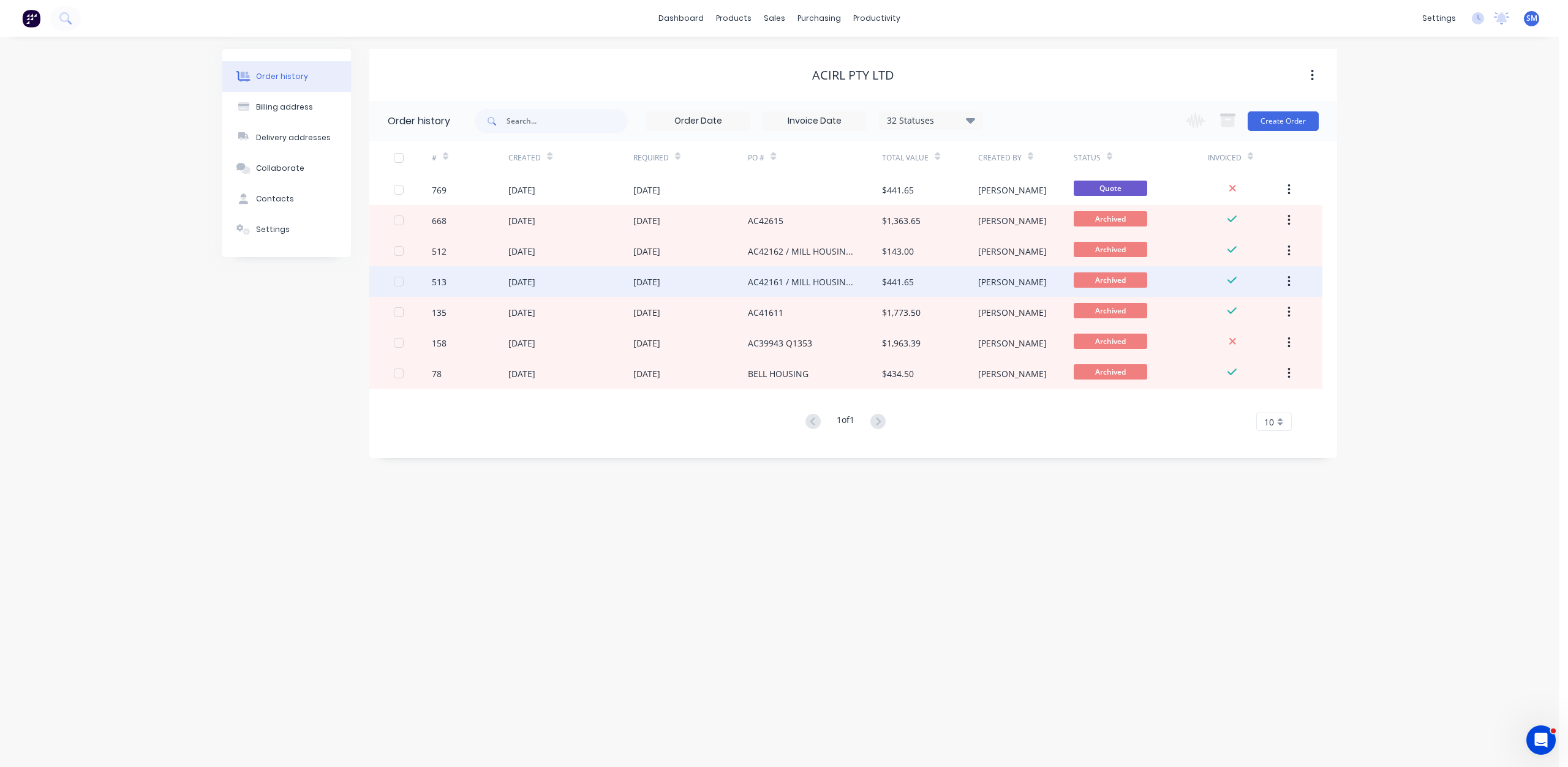
click at [660, 280] on div "[DATE]" at bounding box center [647, 282] width 27 height 13
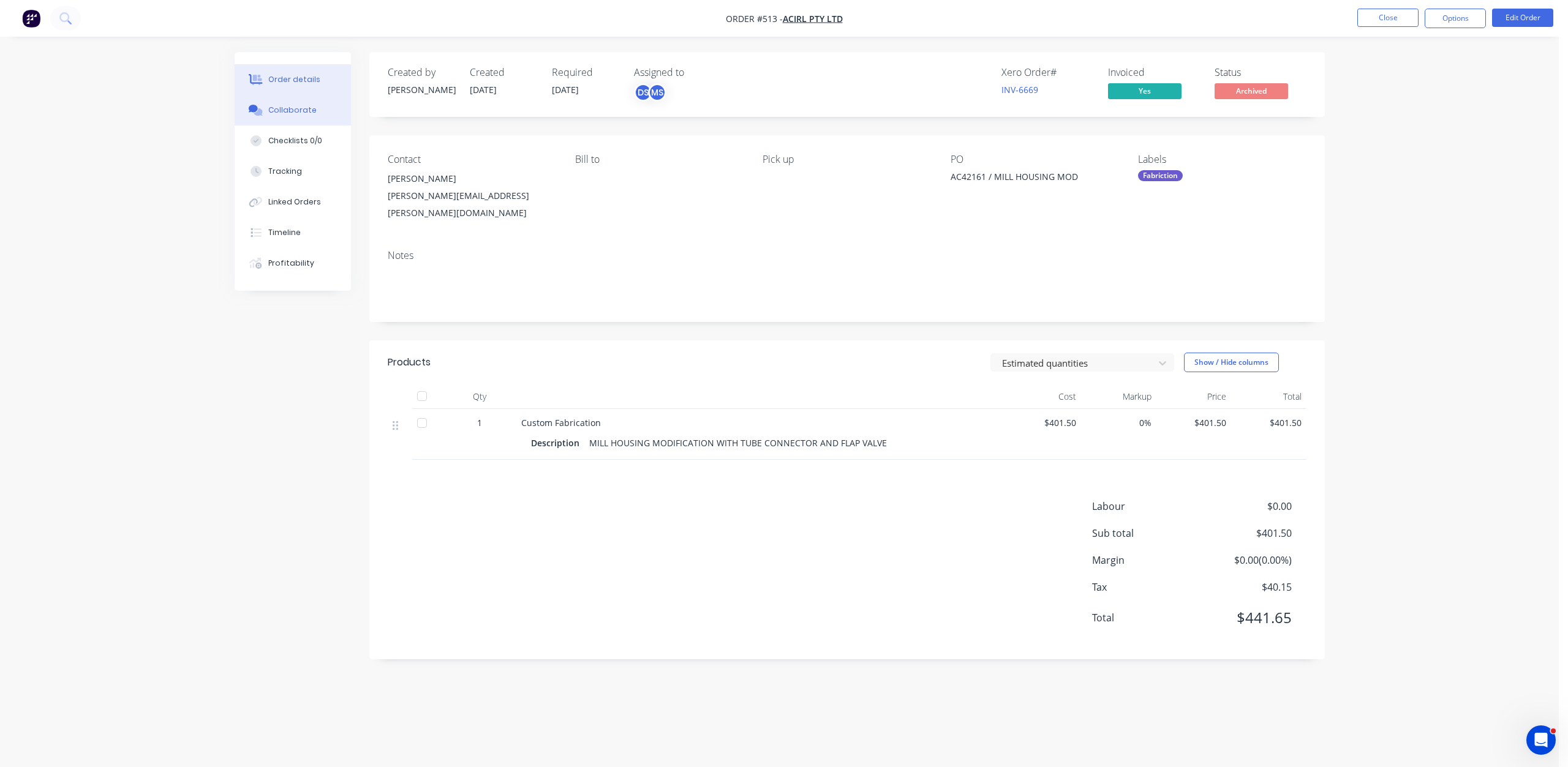
click at [280, 112] on div "Collaborate" at bounding box center [292, 111] width 48 height 11
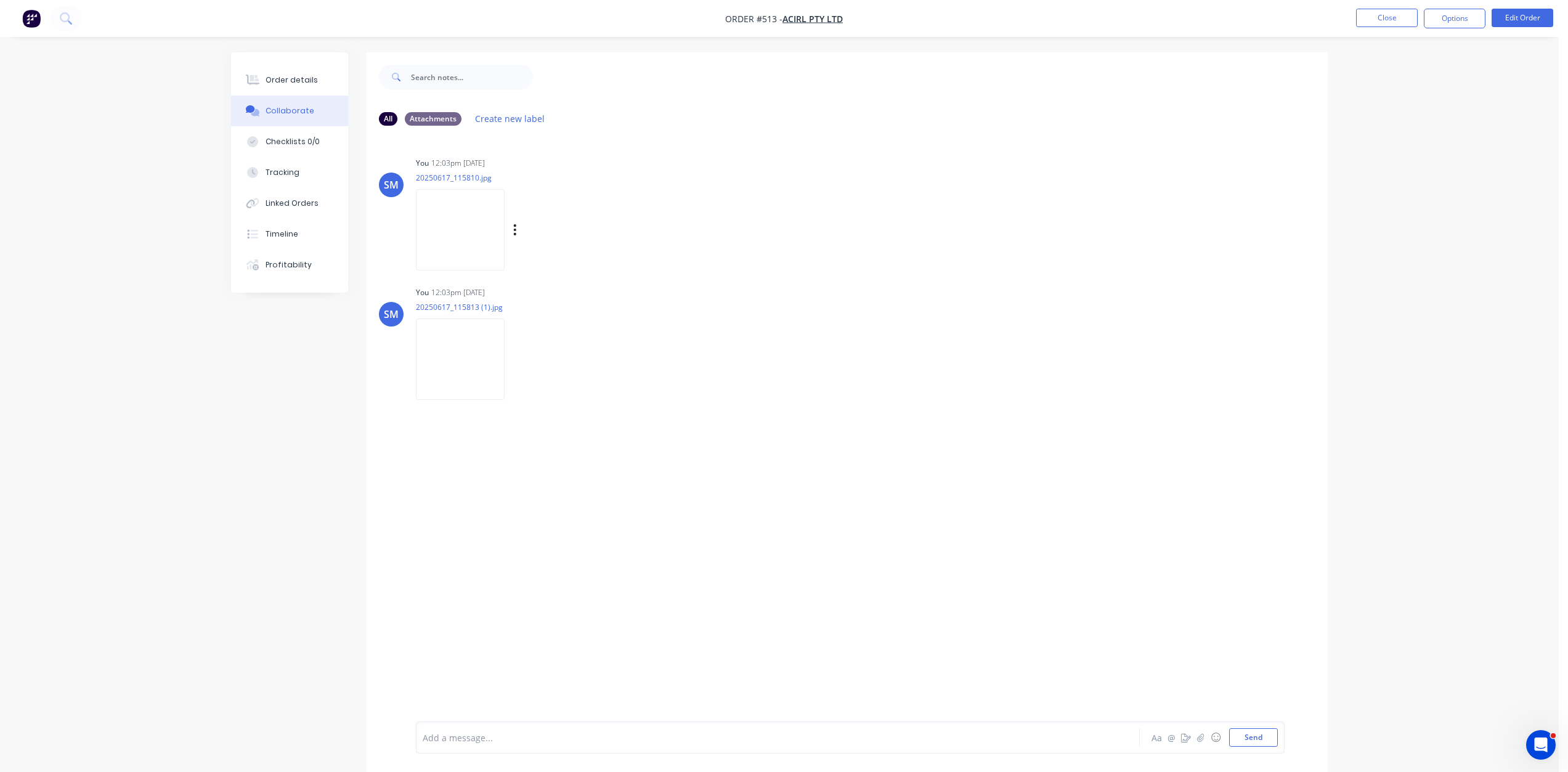
click at [475, 239] on img at bounding box center [460, 229] width 89 height 81
click at [1393, 22] on button "Close" at bounding box center [1387, 18] width 62 height 19
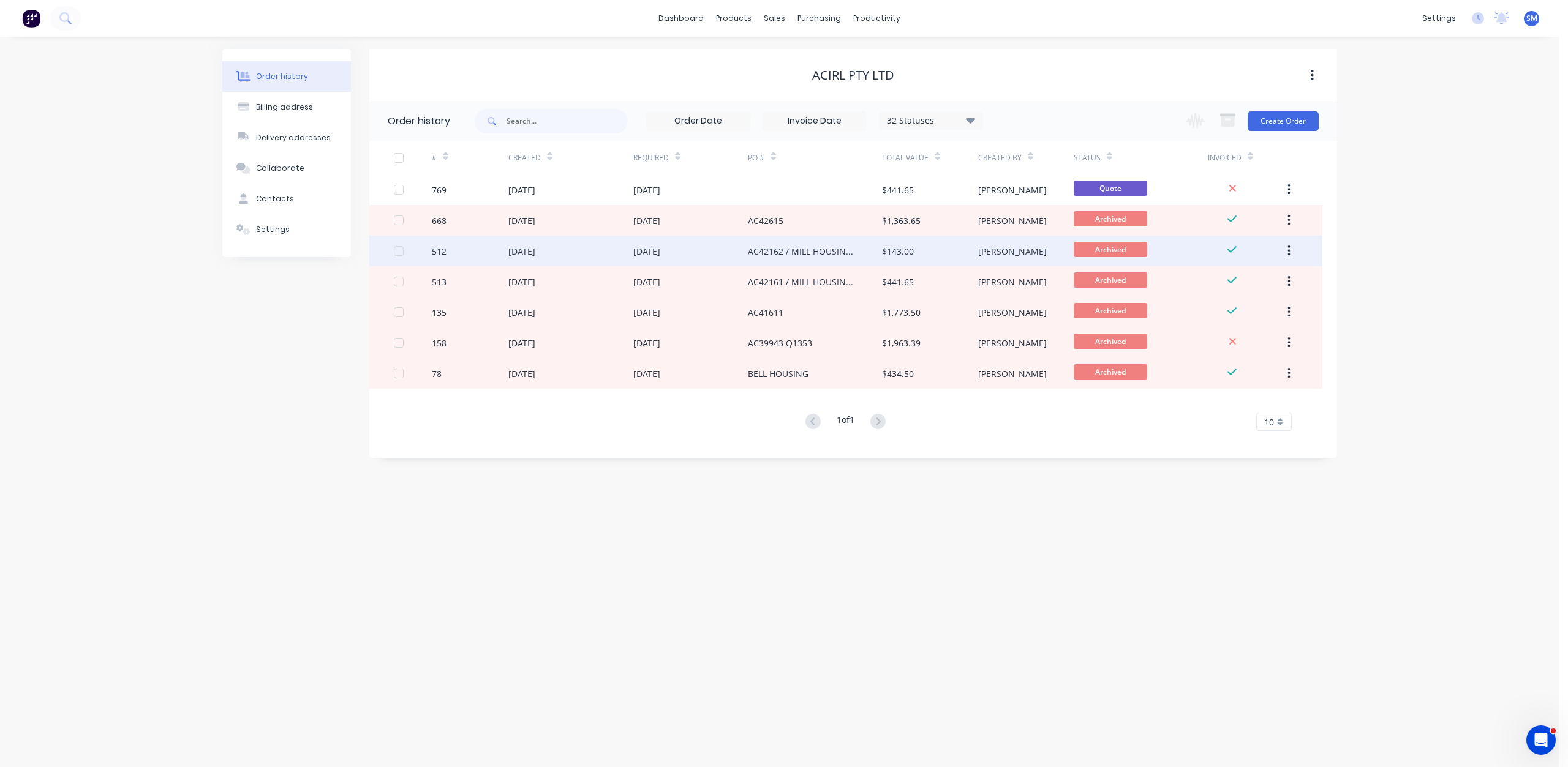
click at [594, 254] on div "[DATE]" at bounding box center [570, 251] width 124 height 31
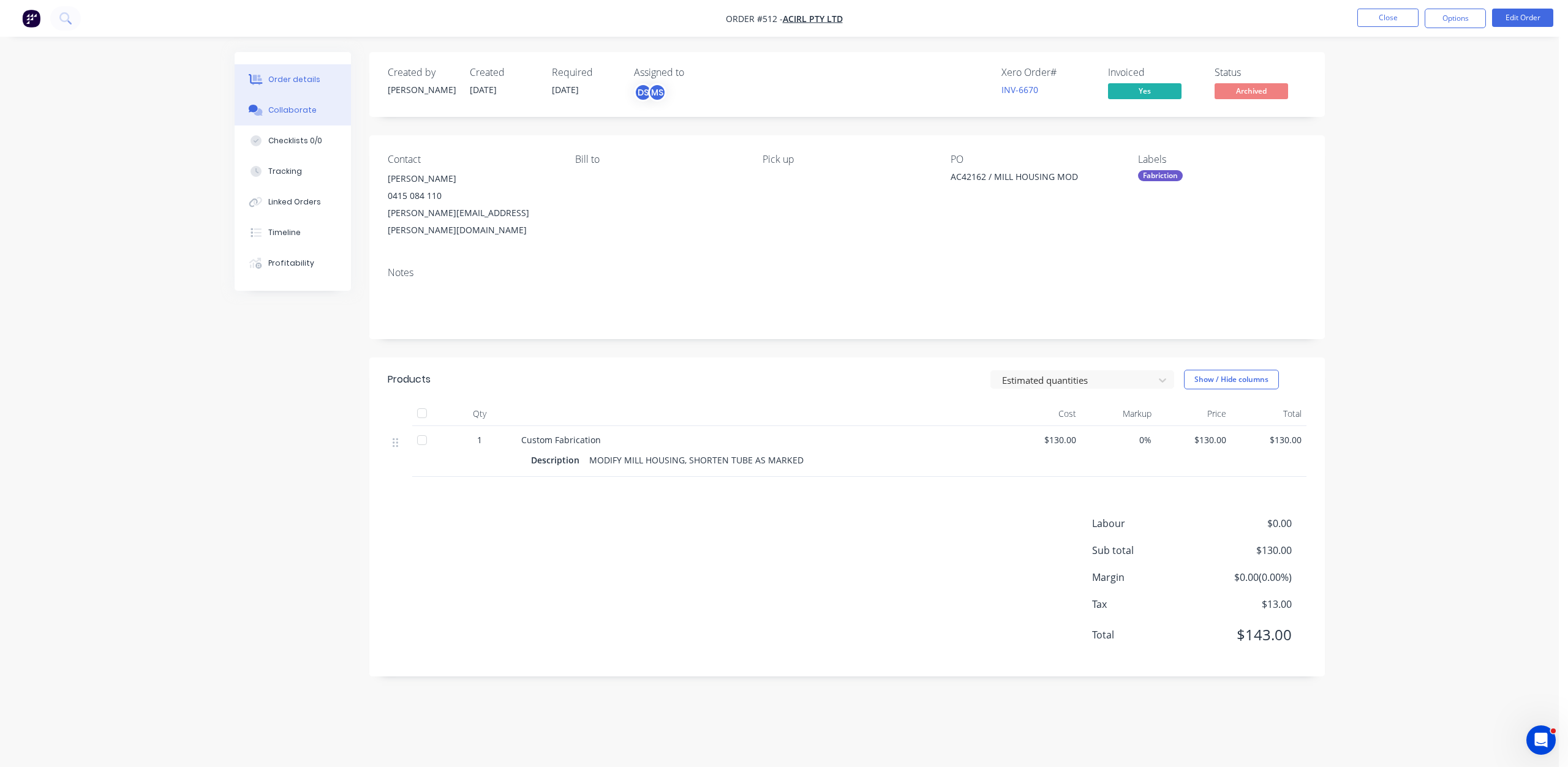
click at [285, 106] on div "Collaborate" at bounding box center [292, 111] width 48 height 11
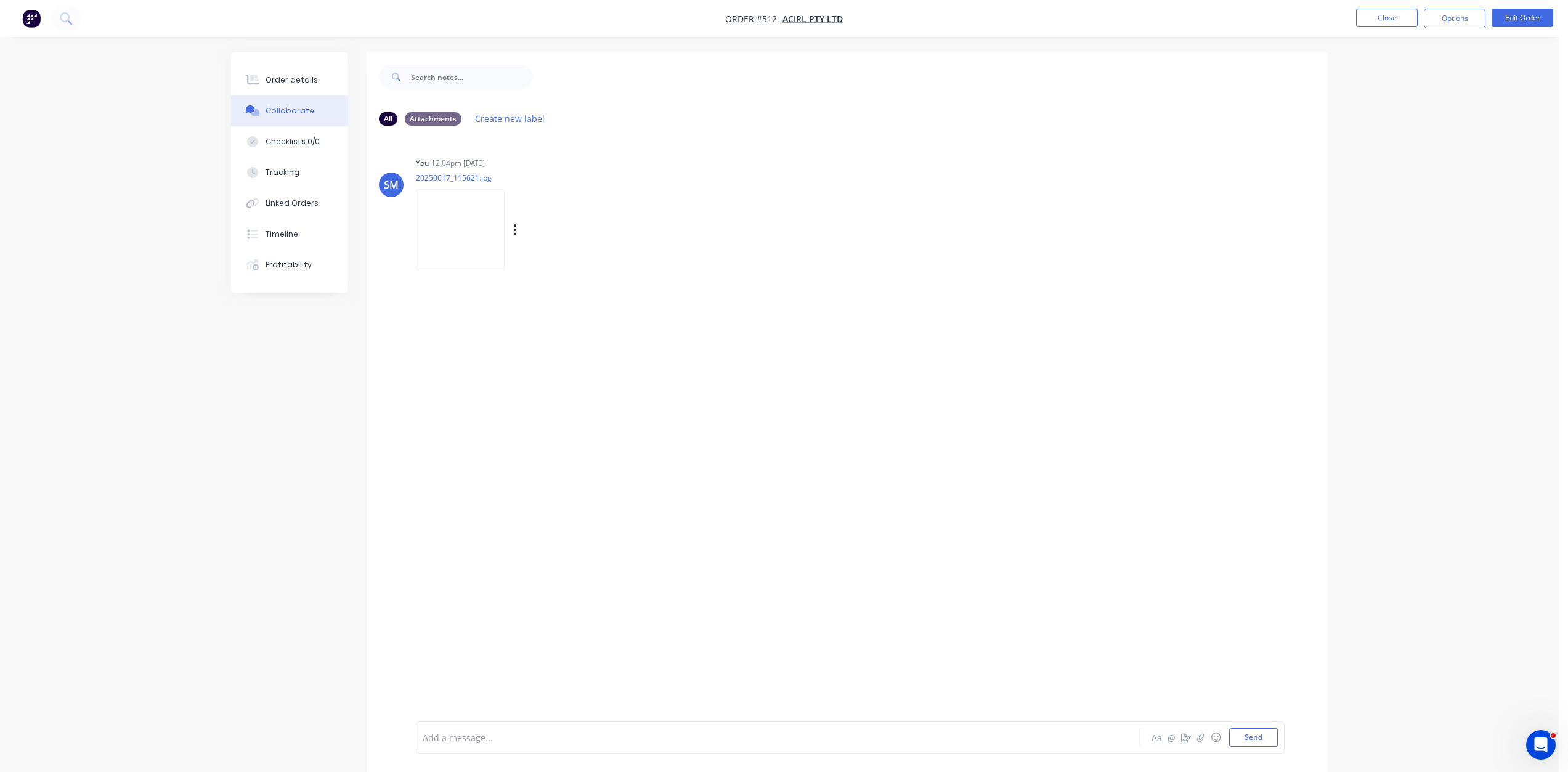
click at [475, 241] on img at bounding box center [460, 229] width 89 height 81
